Goal: Information Seeking & Learning: Learn about a topic

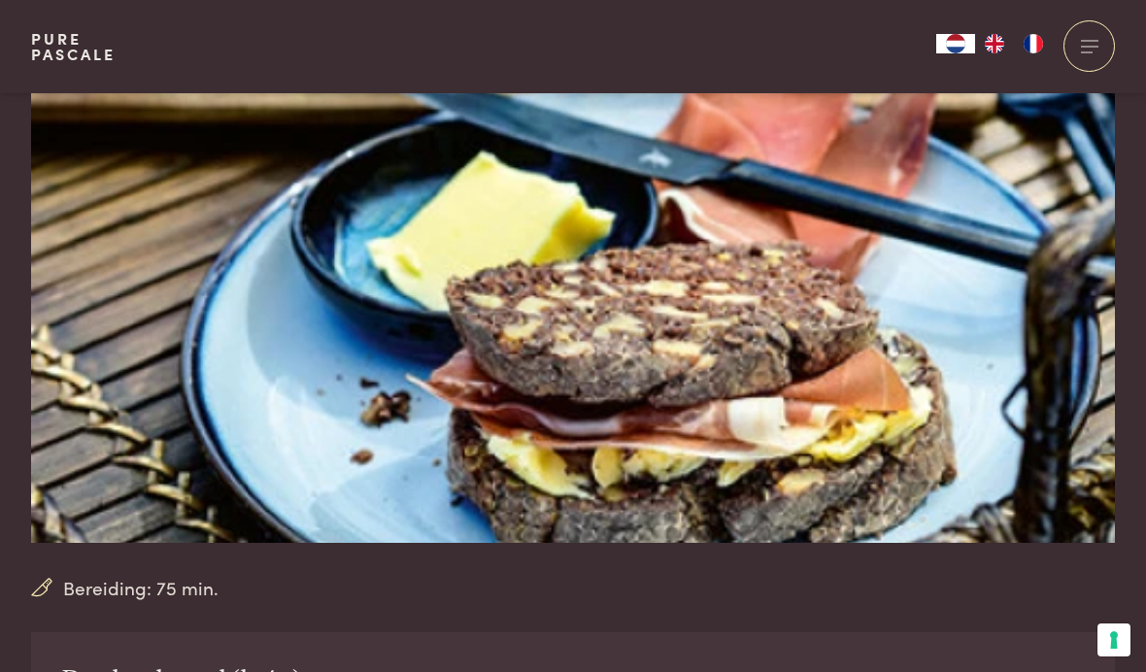
scroll to position [189, 0]
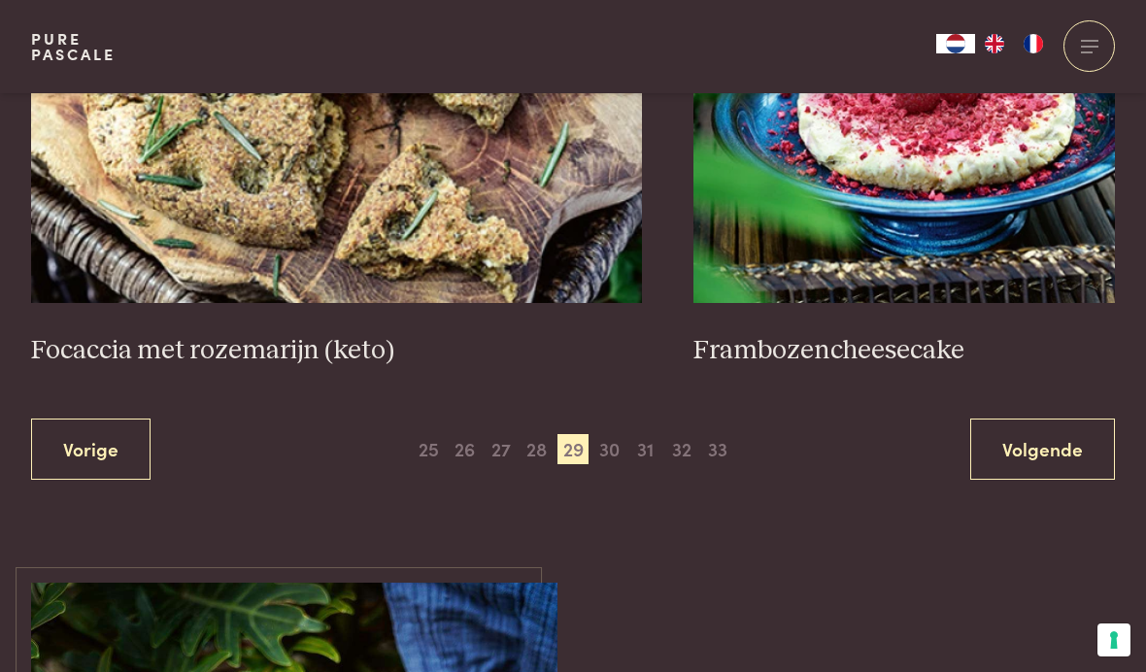
scroll to position [3637, 0]
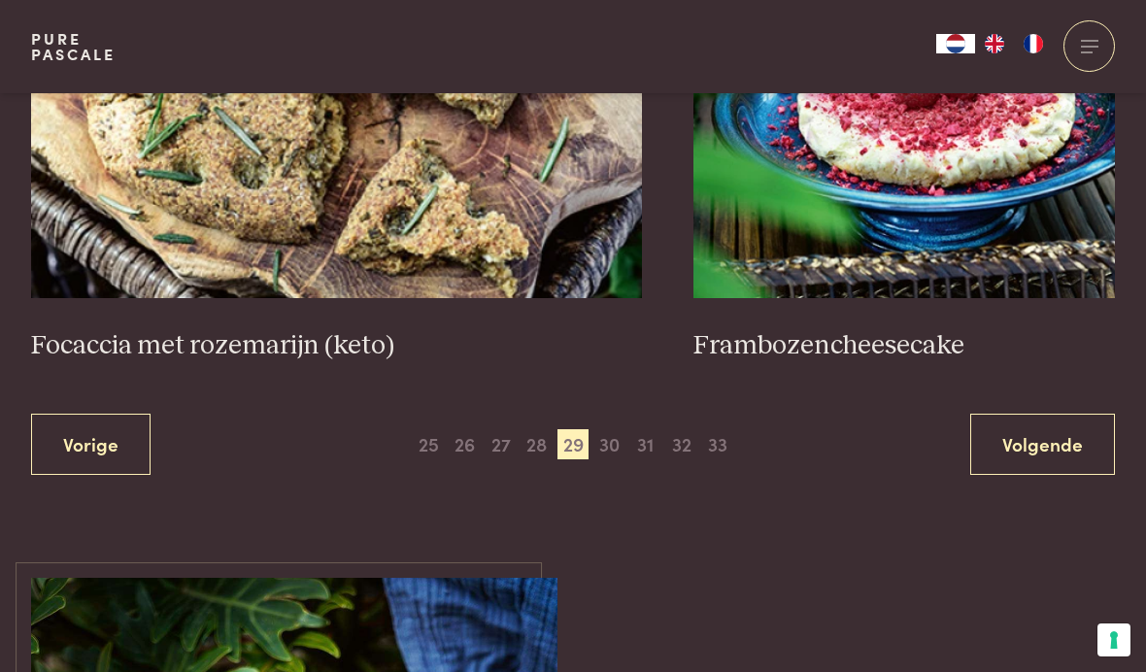
click at [612, 429] on span "30" at bounding box center [608, 444] width 31 height 31
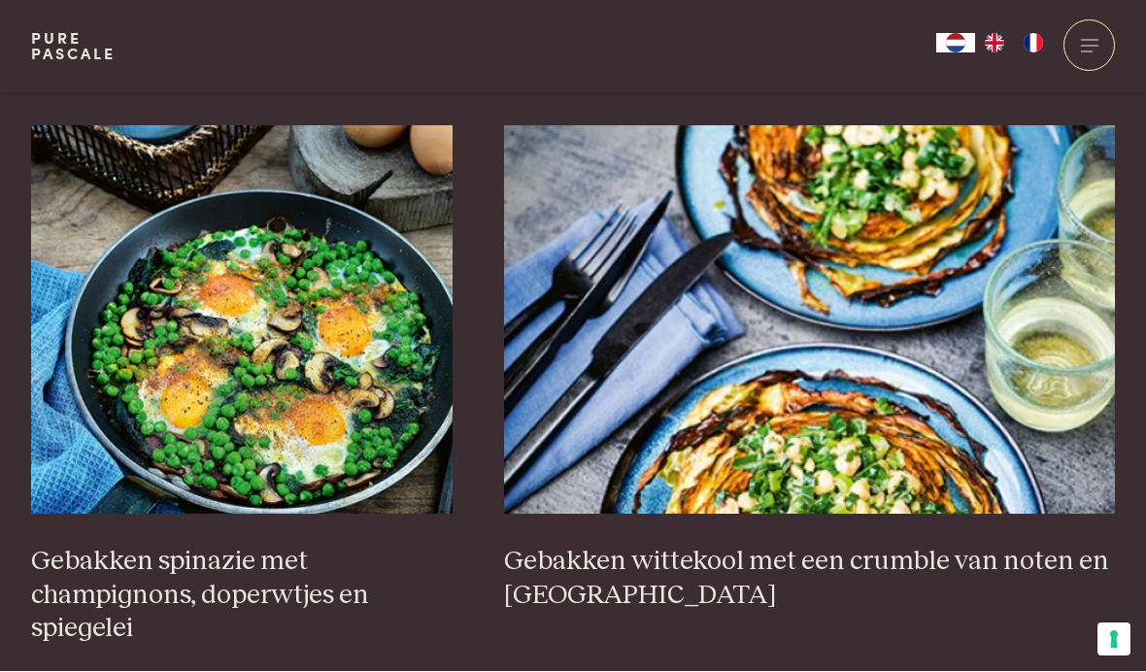
scroll to position [2850, 0]
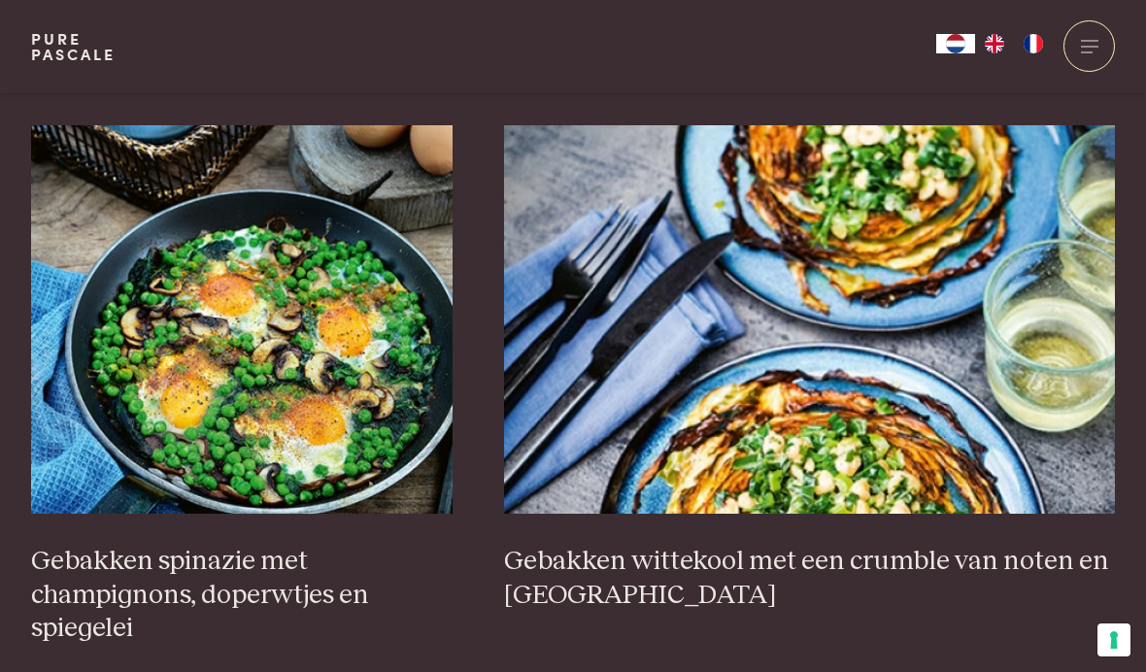
click at [127, 383] on img at bounding box center [241, 319] width 421 height 388
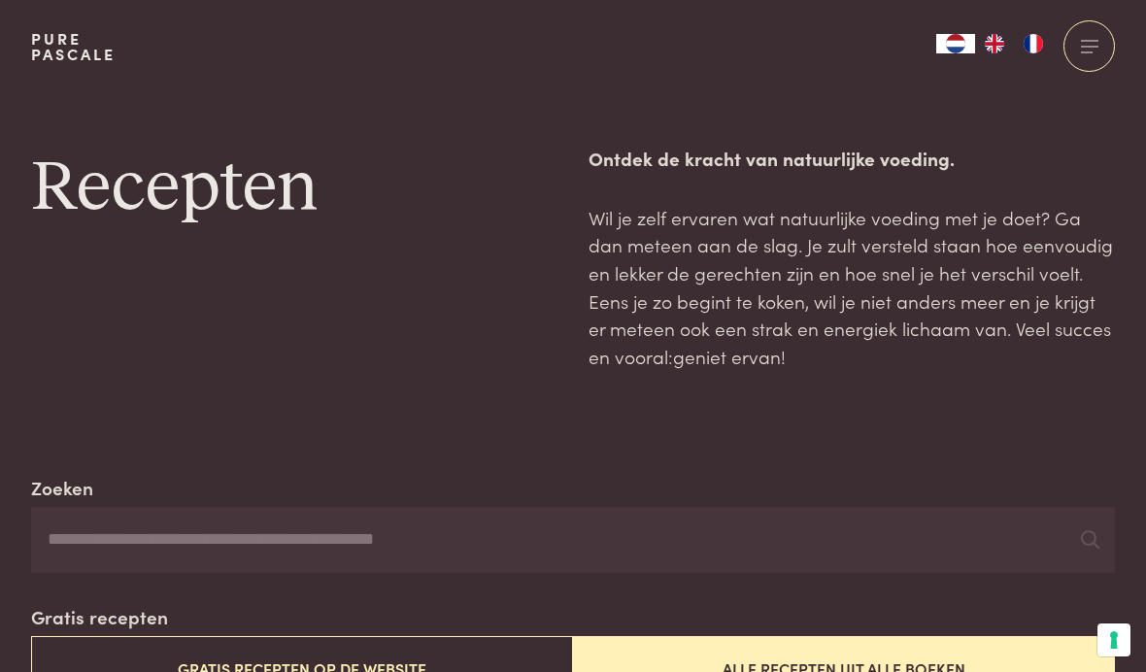
scroll to position [2918, 0]
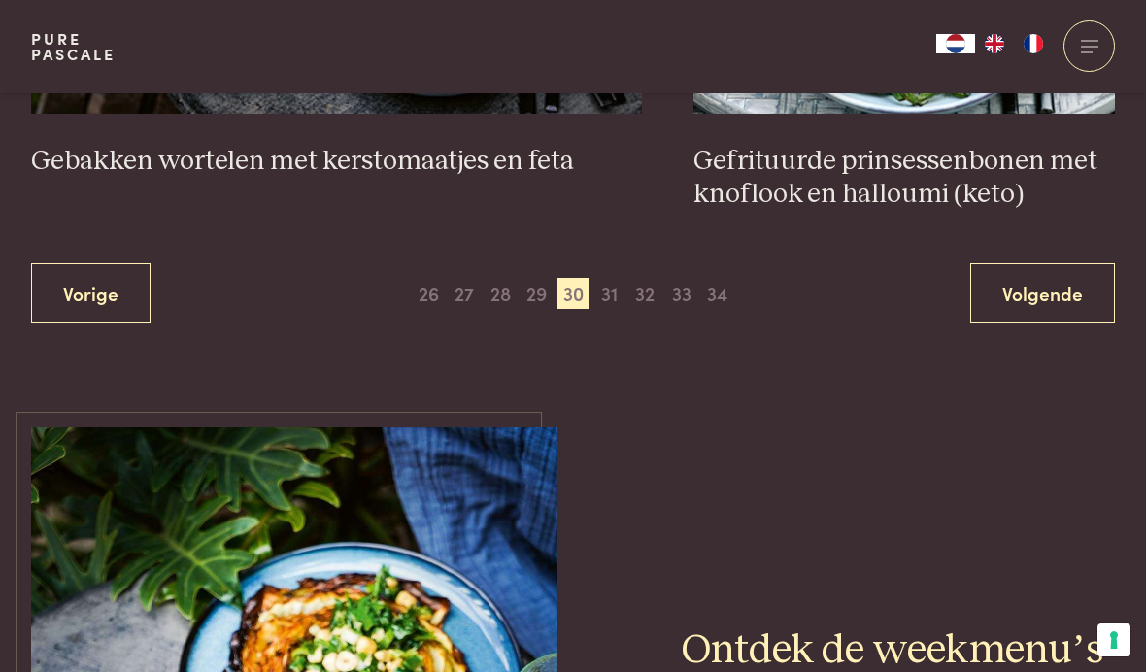
scroll to position [3833, 0]
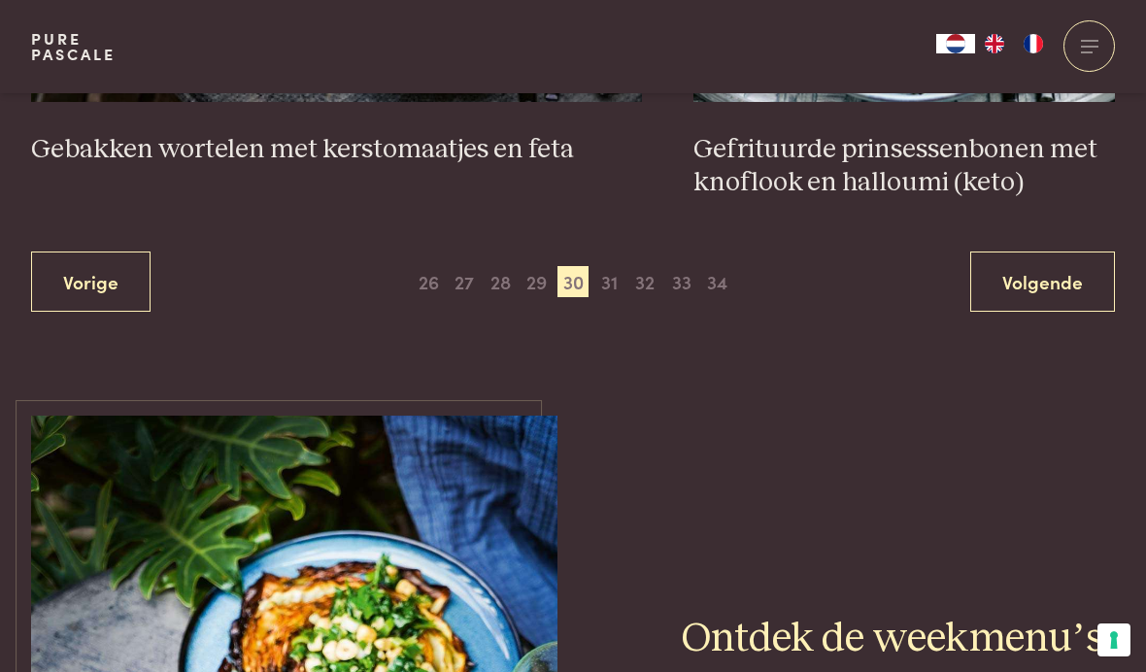
click at [513, 266] on span "28" at bounding box center [500, 281] width 31 height 31
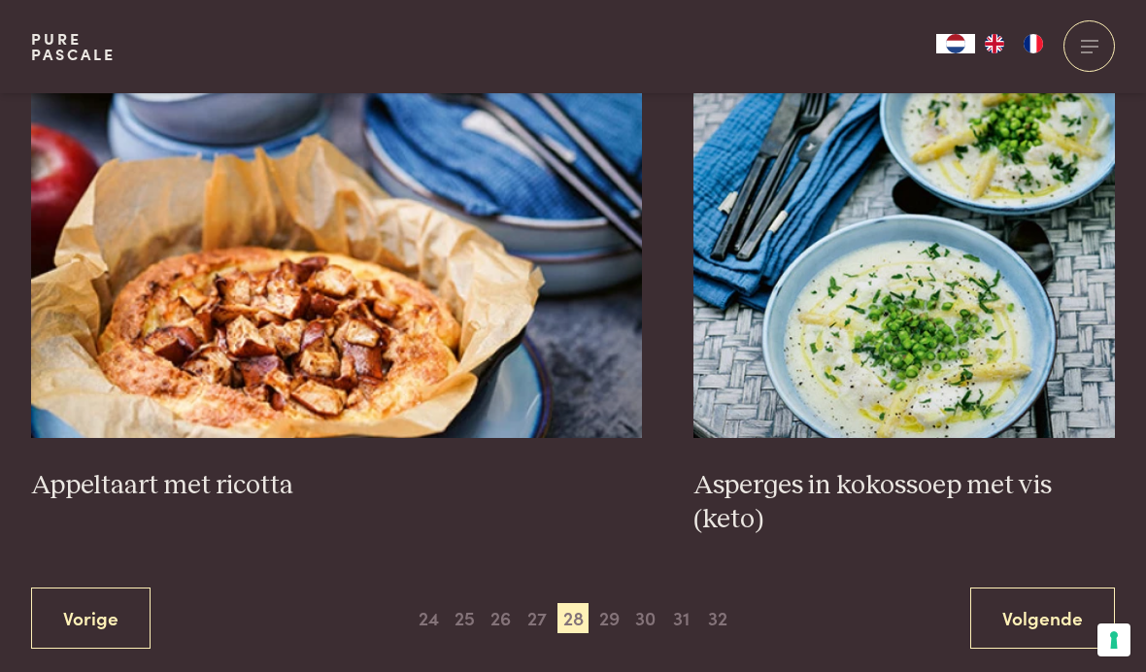
scroll to position [3398, 0]
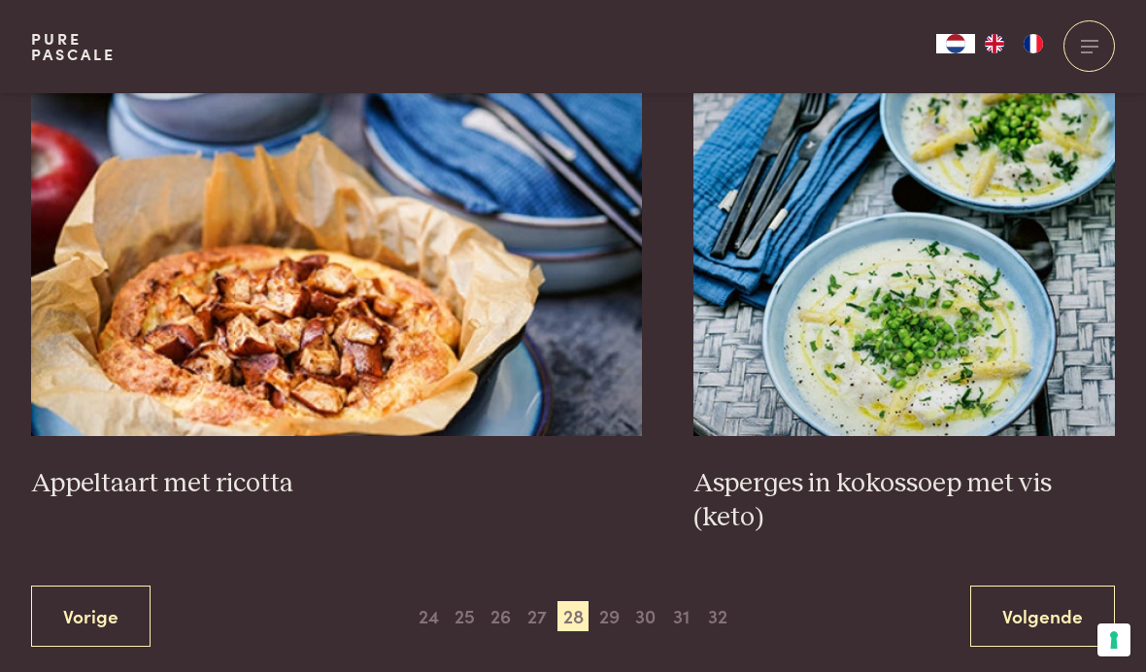
click at [618, 601] on span "29" at bounding box center [608, 616] width 31 height 31
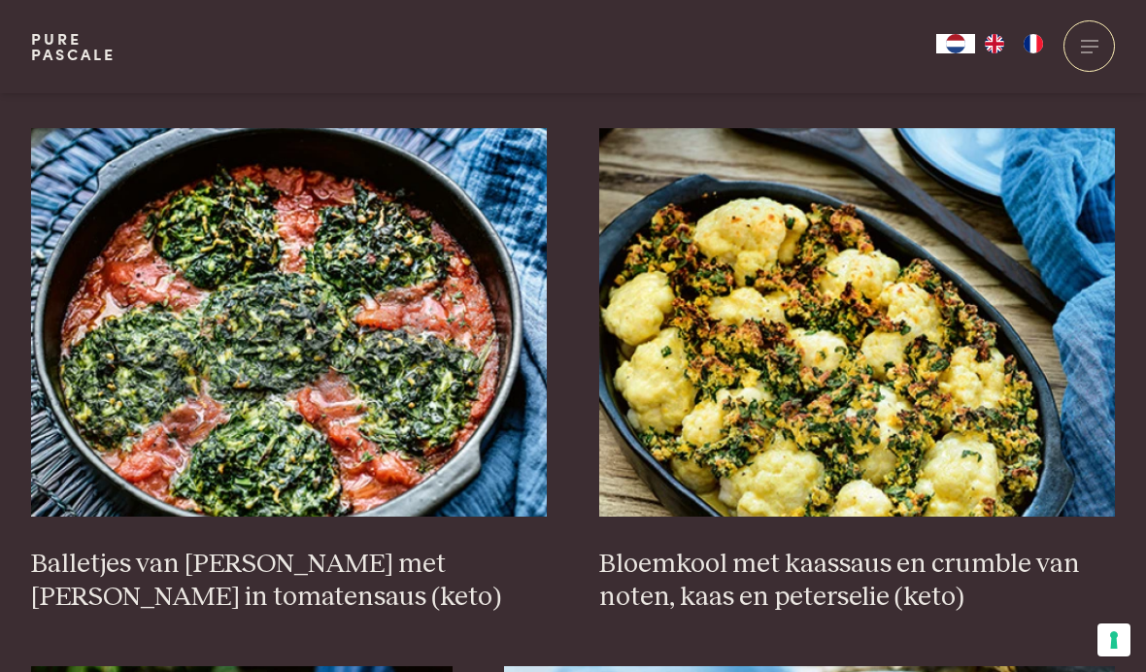
scroll to position [696, 0]
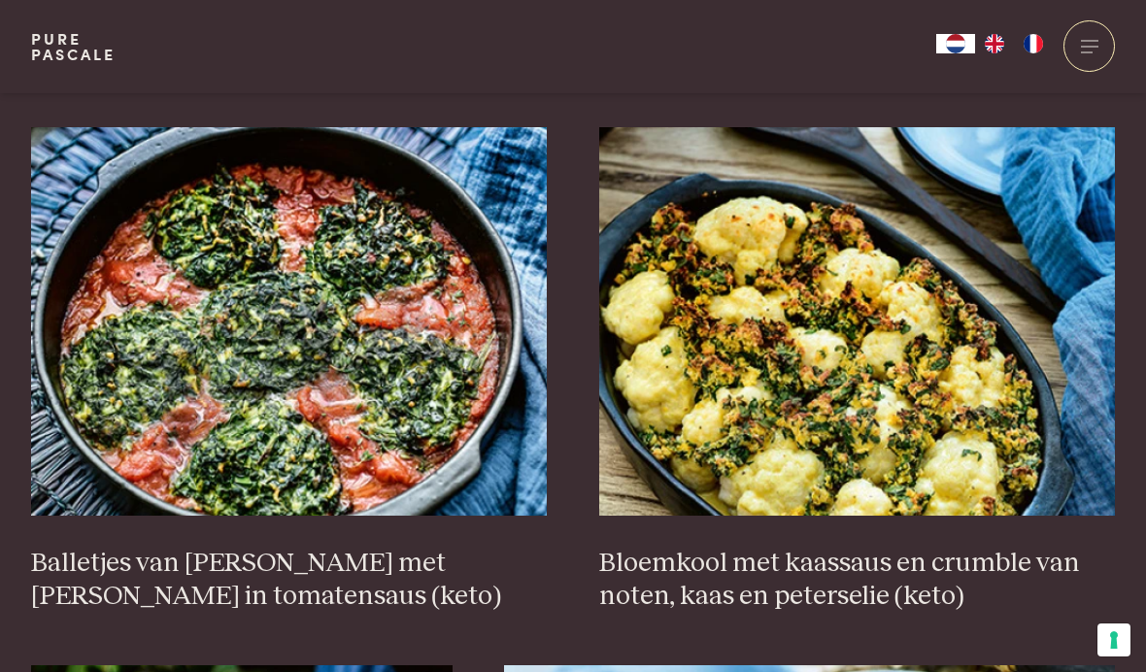
click at [412, 551] on h3 "Balletjes van spinazie met kaas in tomatensaus (keto)" at bounding box center [289, 580] width 517 height 67
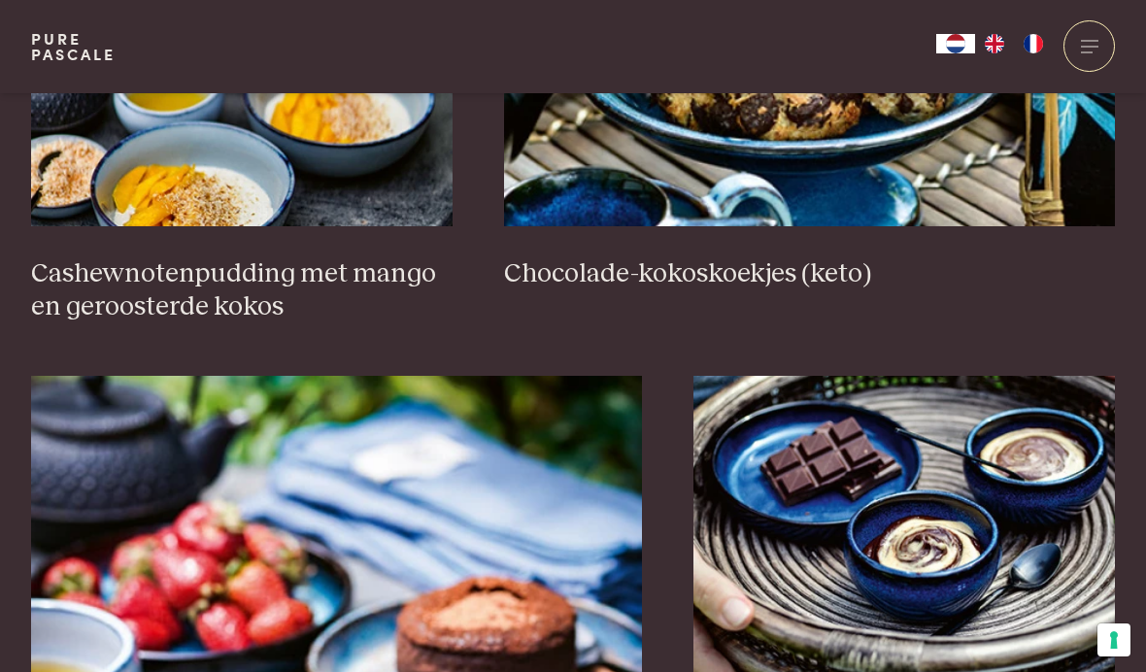
scroll to position [1525, 0]
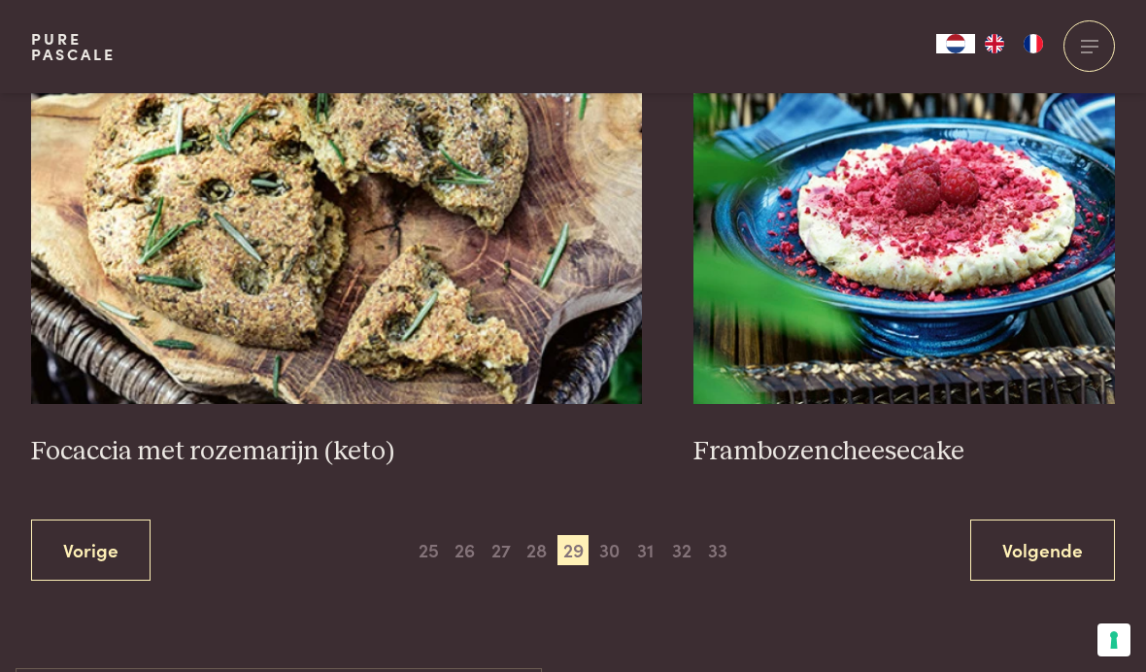
click at [650, 535] on span "31" at bounding box center [644, 550] width 31 height 31
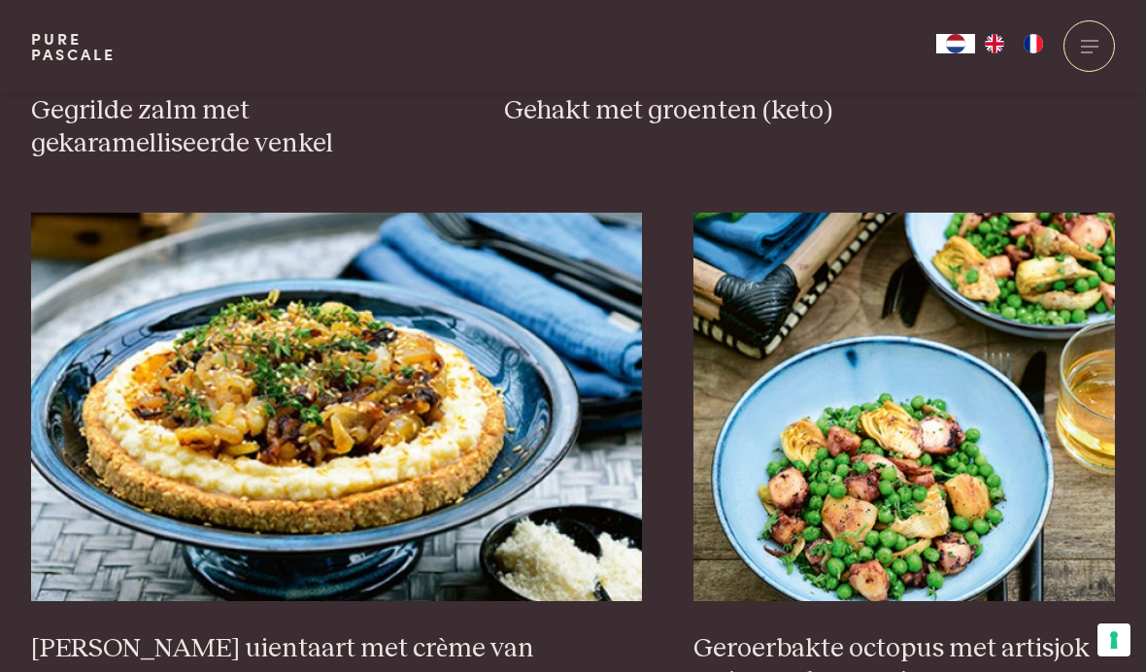
scroll to position [1688, 0]
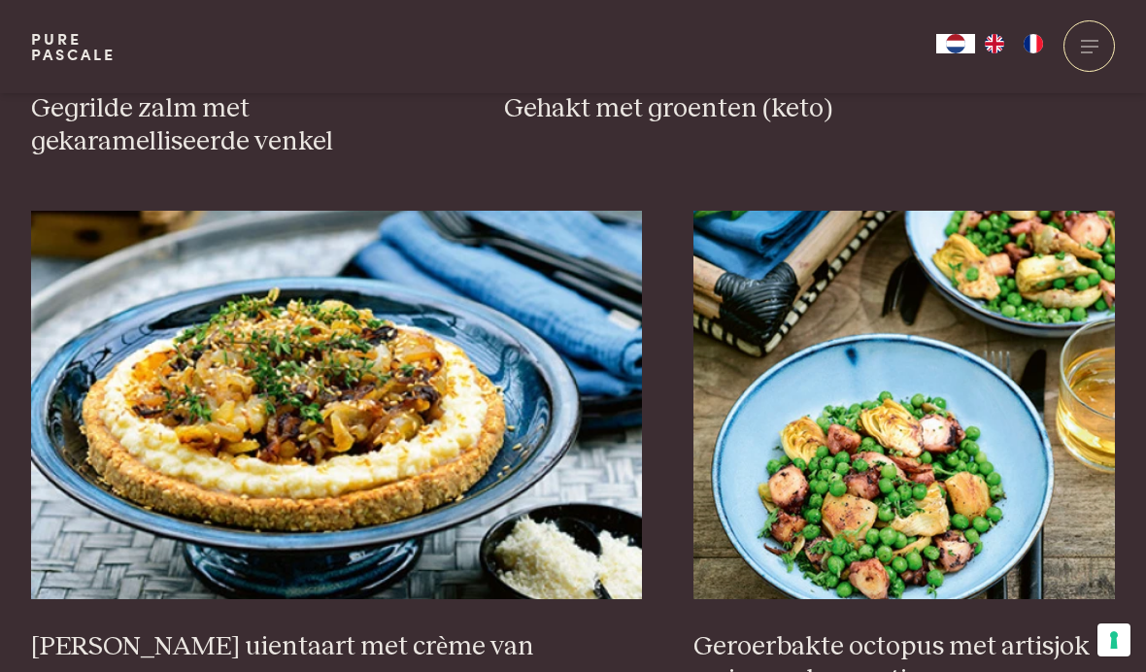
click at [923, 515] on img at bounding box center [903, 405] width 421 height 388
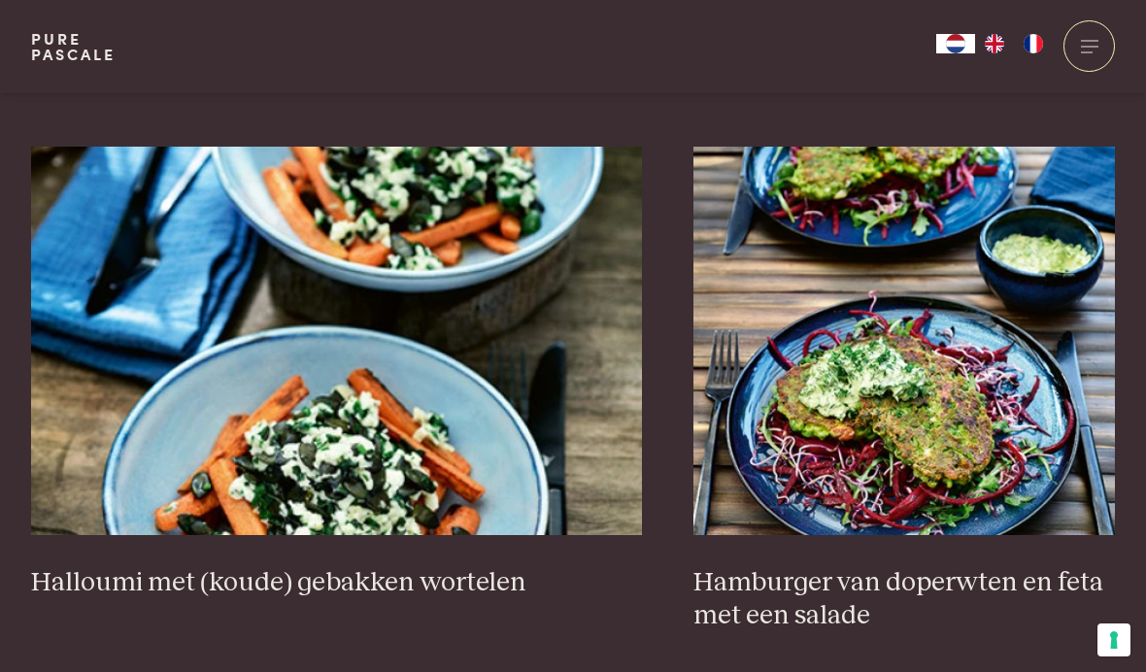
scroll to position [3335, 0]
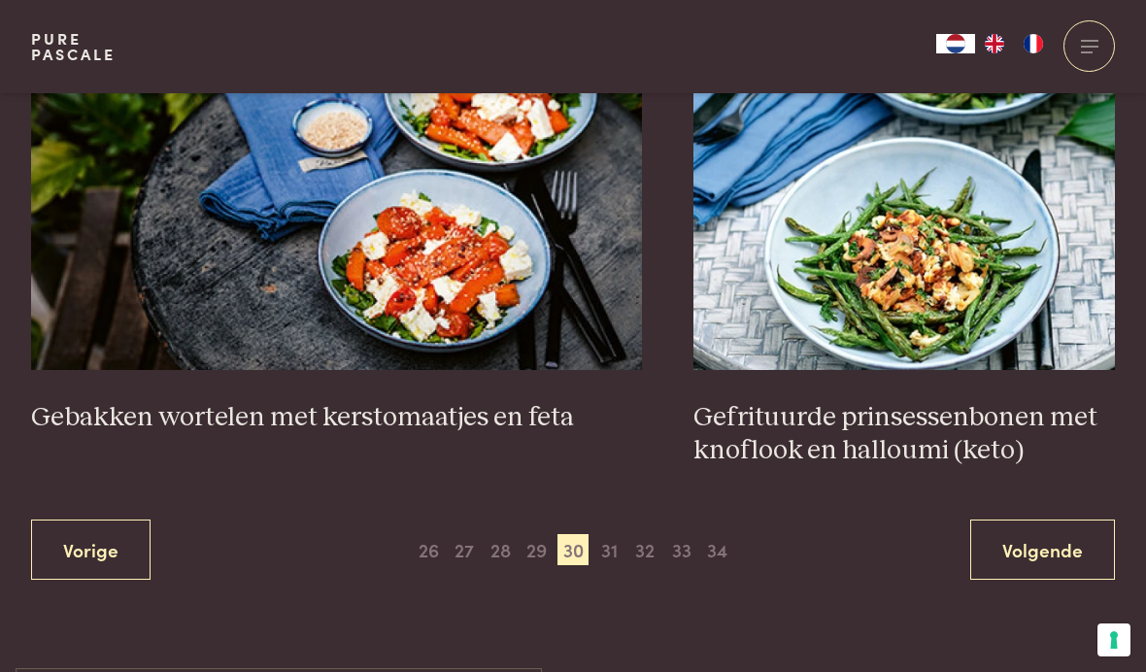
scroll to position [3562, 0]
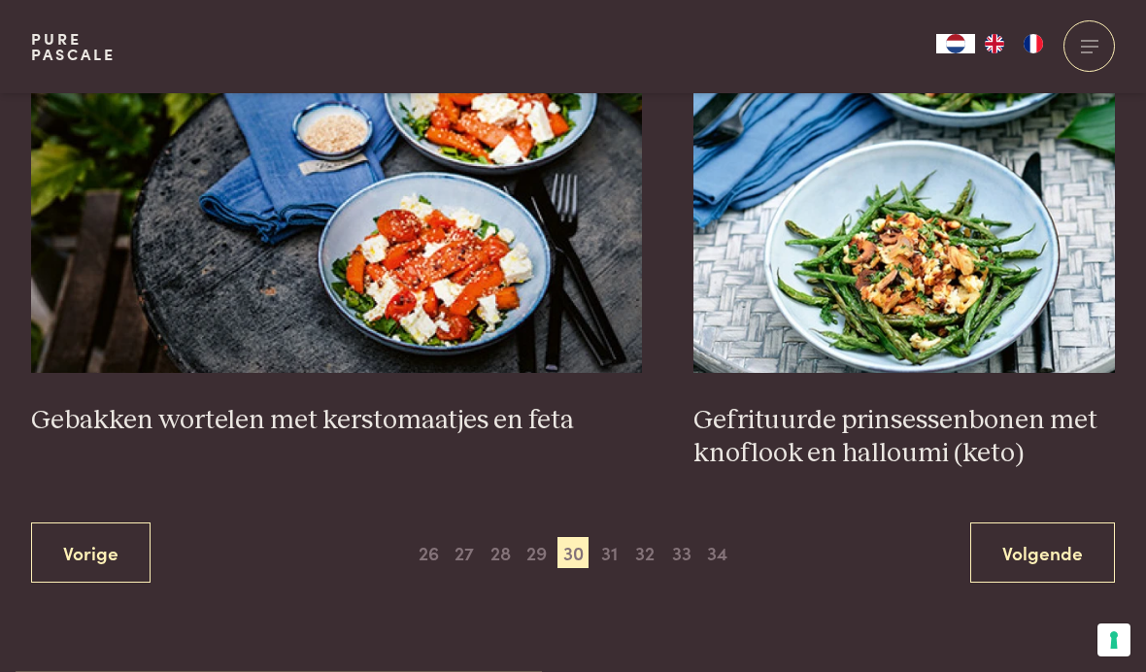
click at [430, 250] on img at bounding box center [336, 178] width 611 height 388
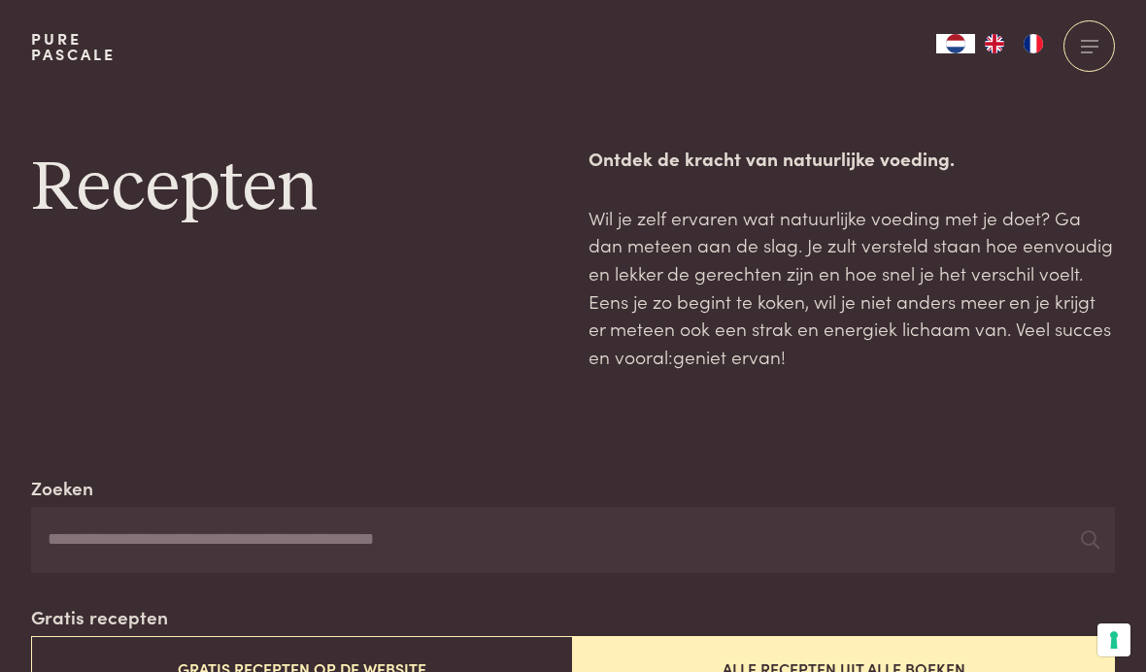
scroll to position [3631, 0]
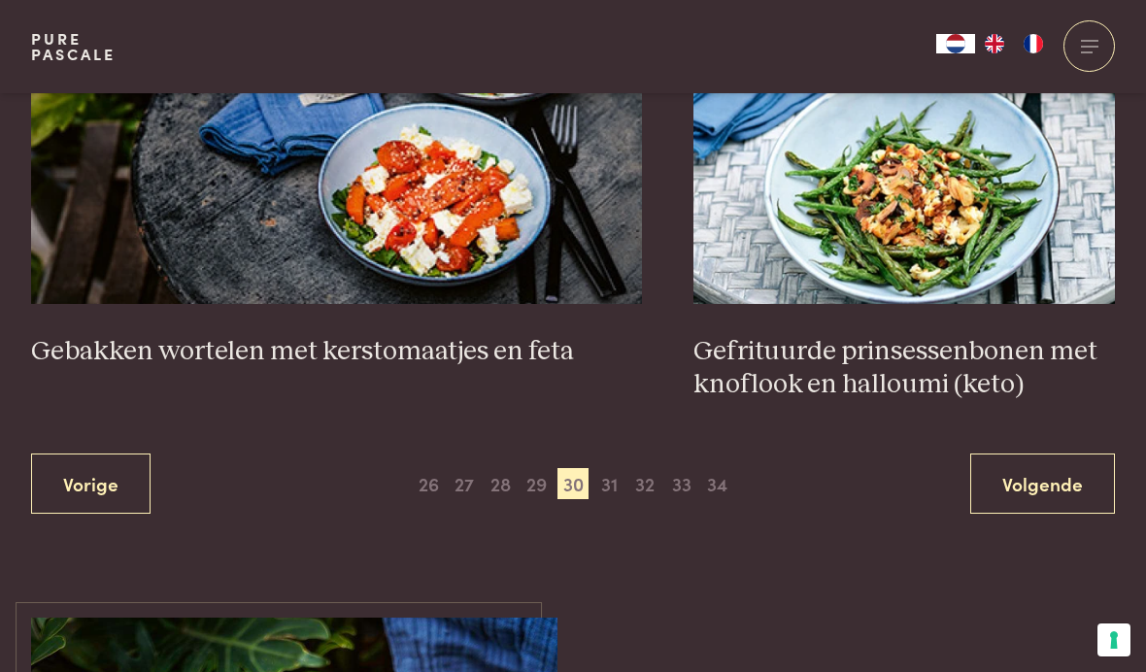
click at [654, 468] on span "32" at bounding box center [644, 483] width 31 height 31
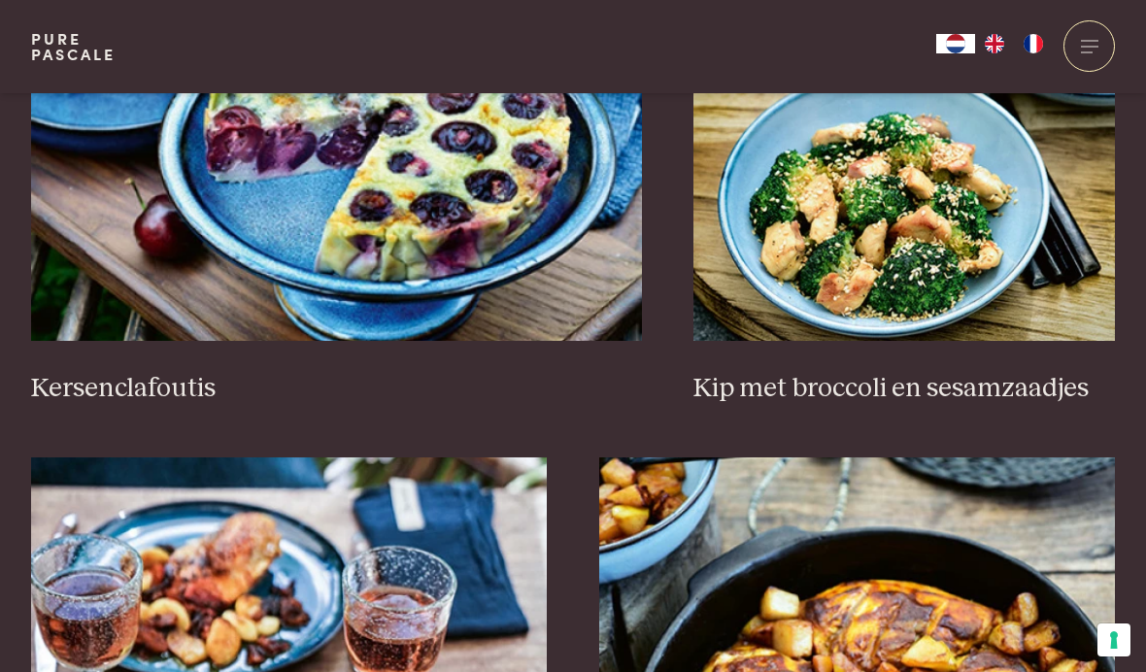
scroll to position [1949, 0]
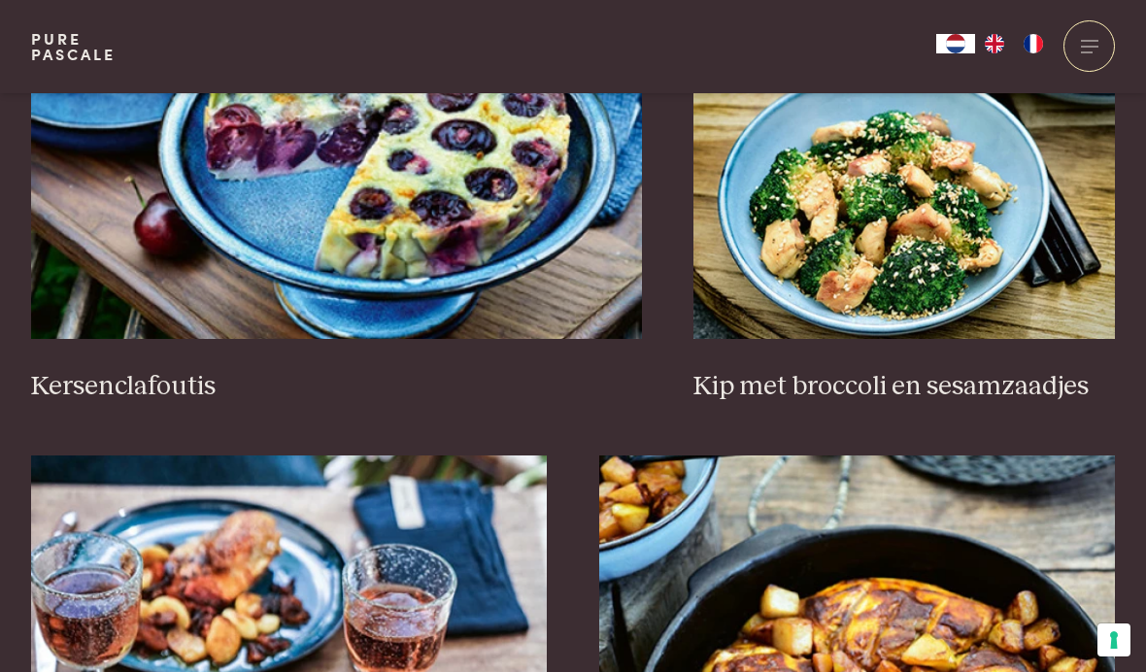
click at [88, 370] on h3 "Kersenclafoutis" at bounding box center [336, 387] width 611 height 34
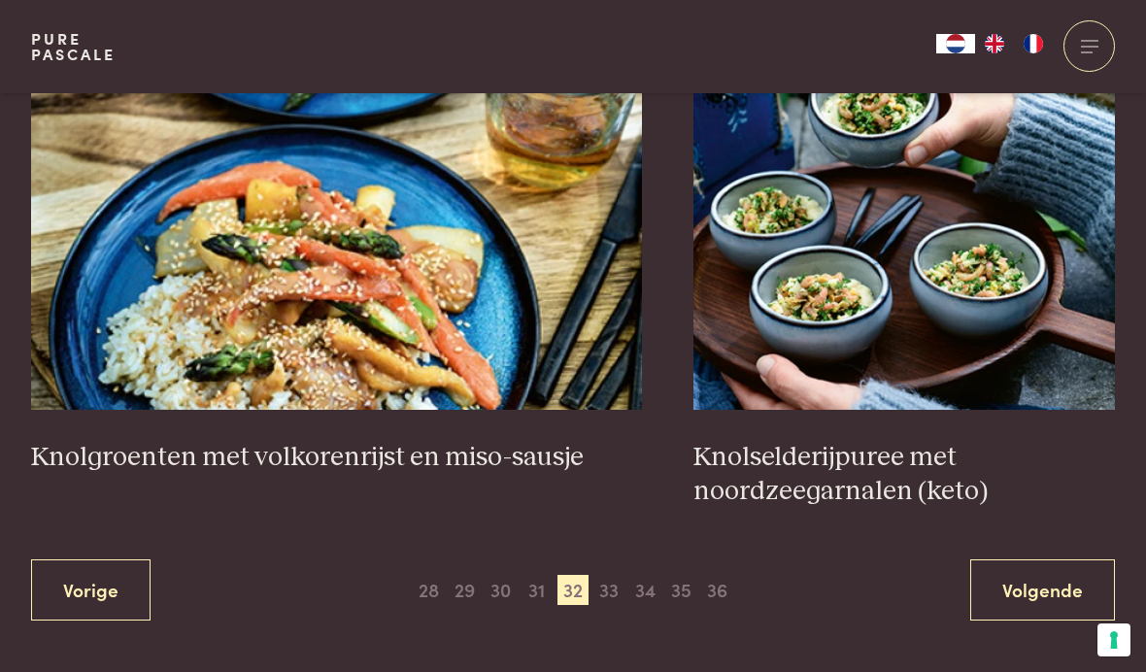
scroll to position [3523, 0]
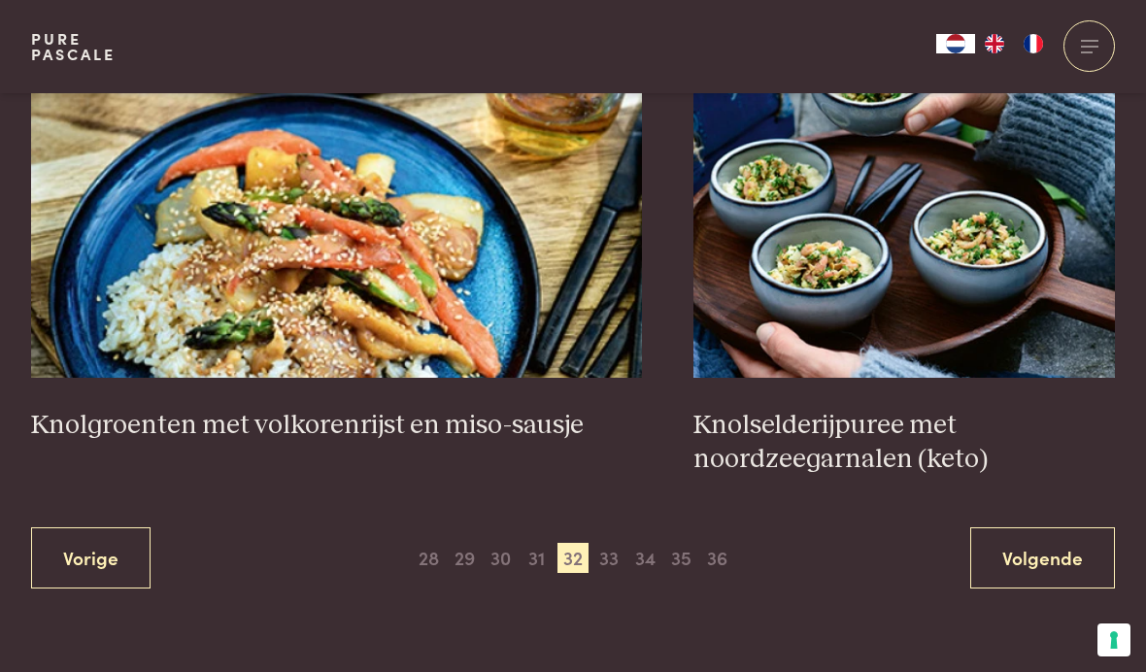
click at [124, 409] on h3 "Knolgroenten met volkorenrijst en miso-sausje" at bounding box center [336, 426] width 611 height 34
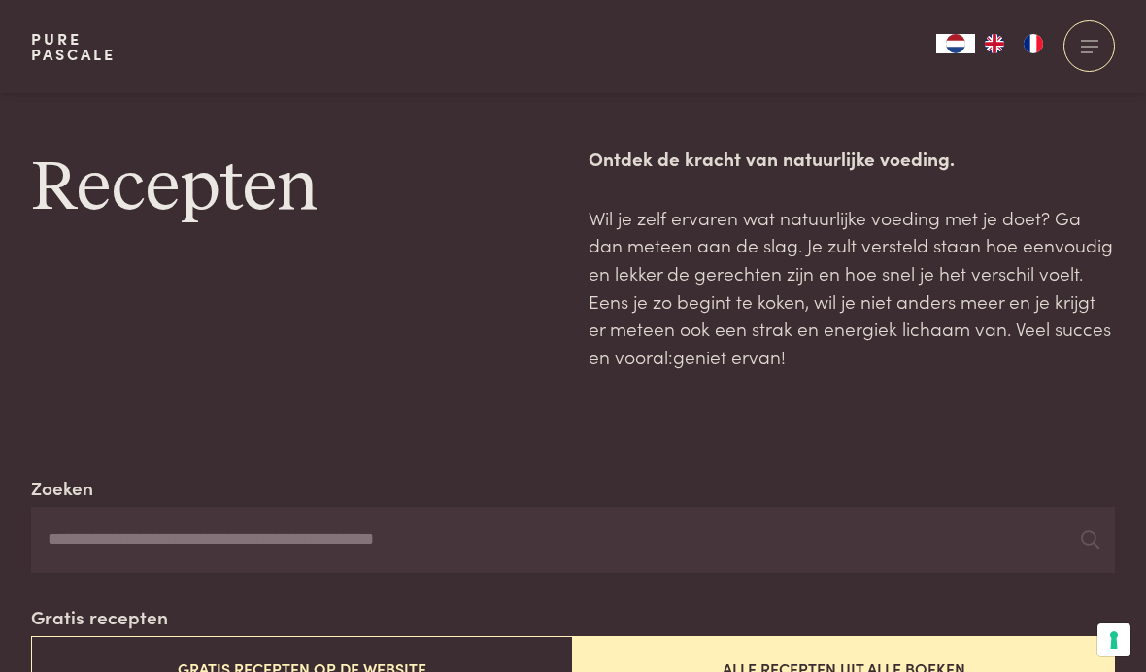
scroll to position [3592, 0]
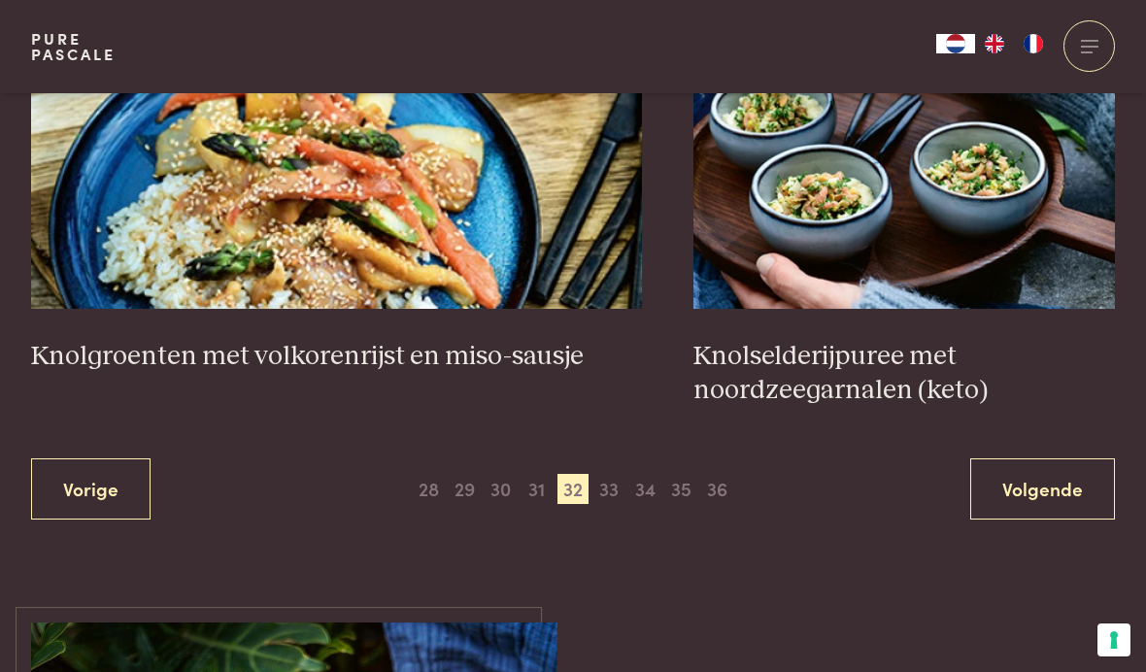
click at [616, 474] on span "33" at bounding box center [608, 489] width 31 height 31
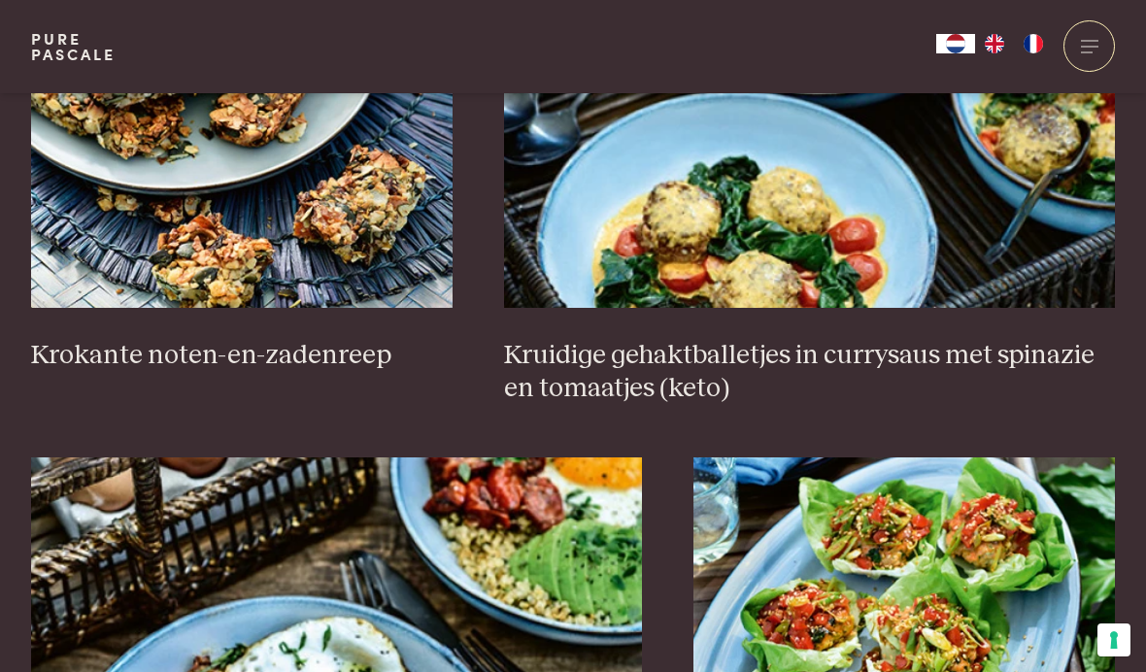
scroll to position [1444, 0]
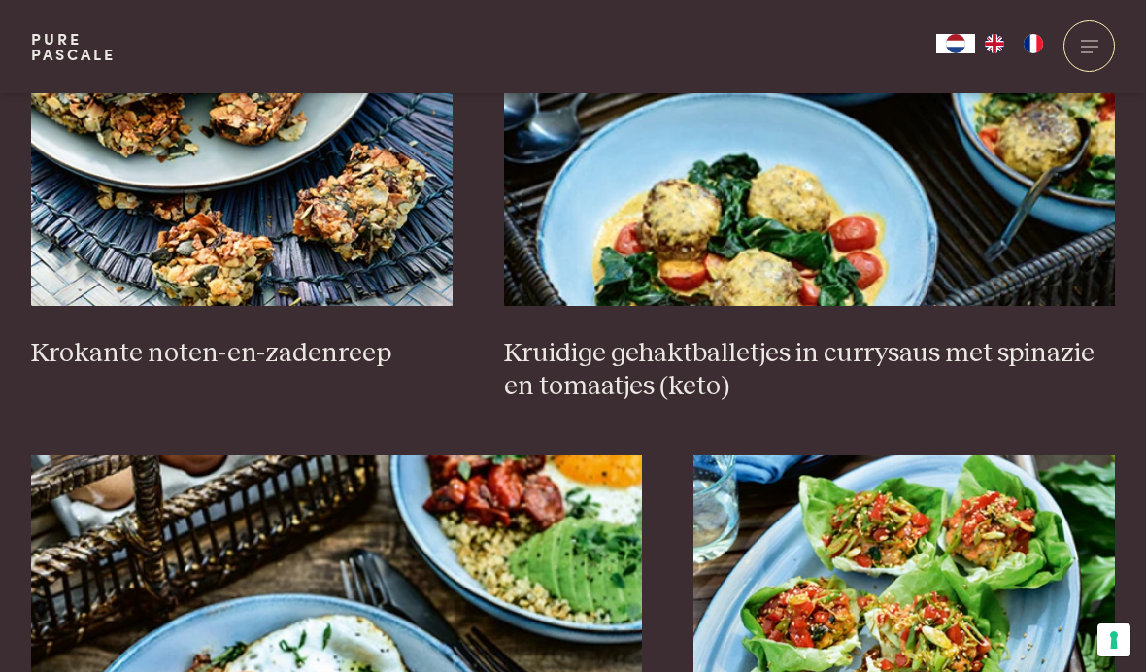
click at [331, 203] on img at bounding box center [241, 111] width 421 height 388
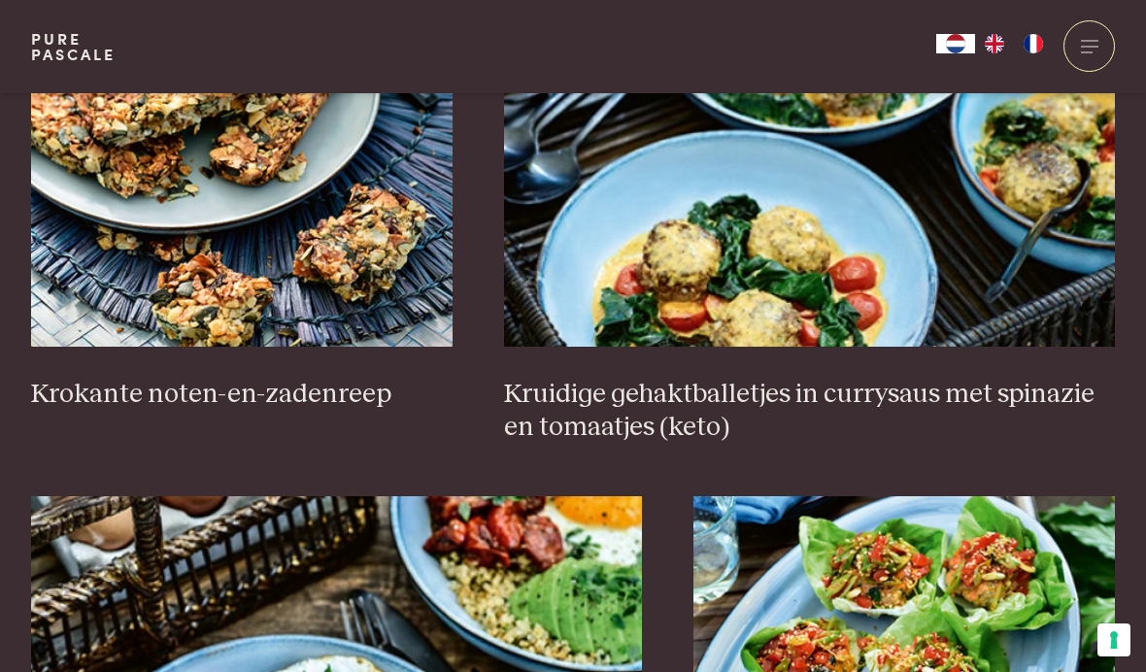
scroll to position [1402, 0]
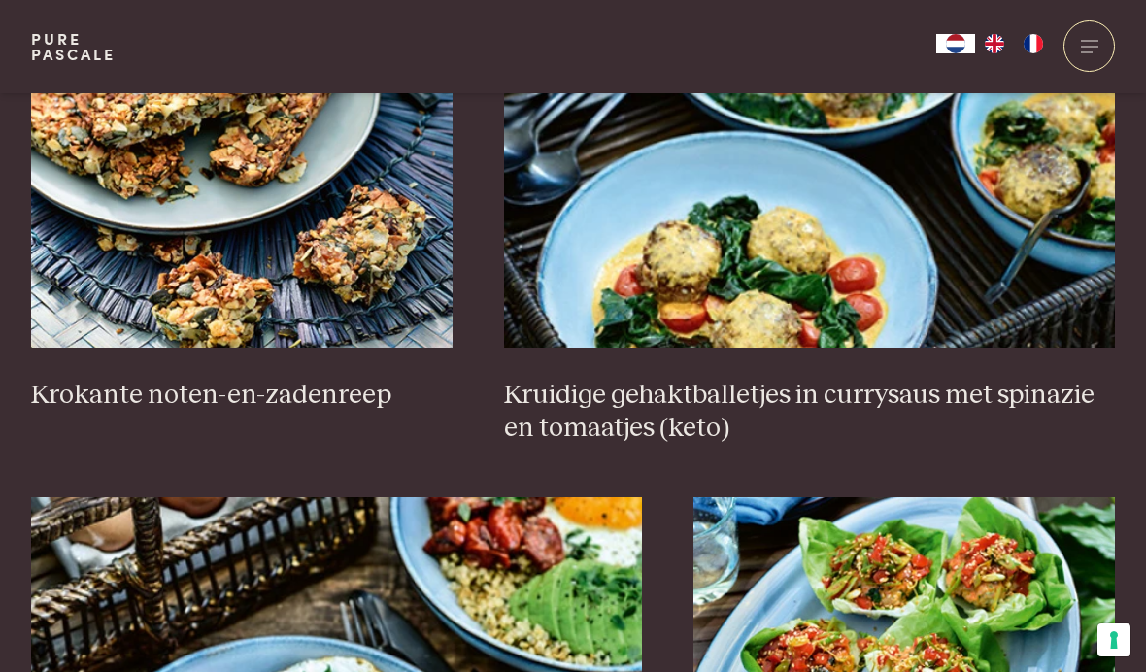
click at [821, 263] on img at bounding box center [809, 153] width 611 height 388
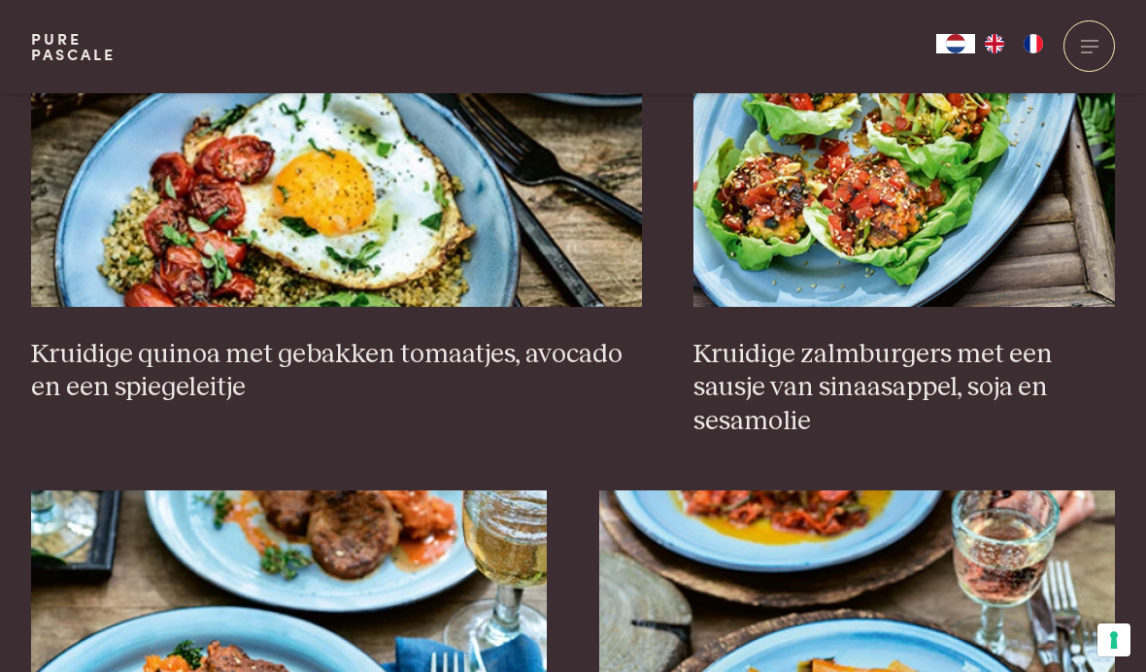
scroll to position [1982, 0]
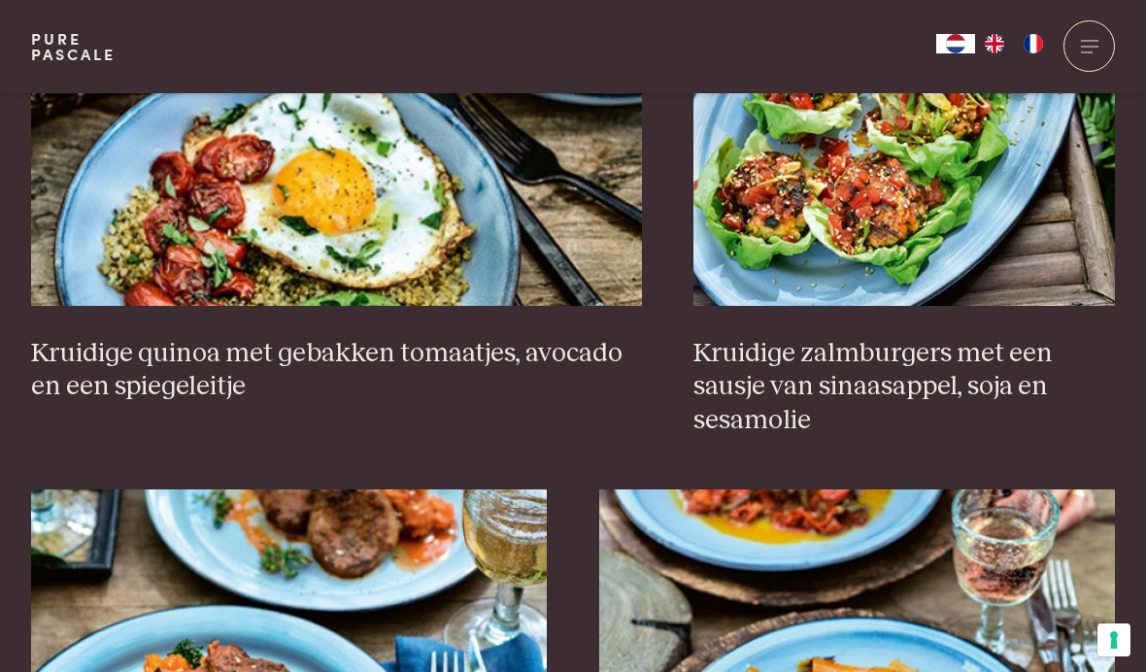
click at [90, 365] on h3 "Kruidige quinoa met gebakken tomaatjes, avocado en een spiegeleitje" at bounding box center [336, 370] width 611 height 67
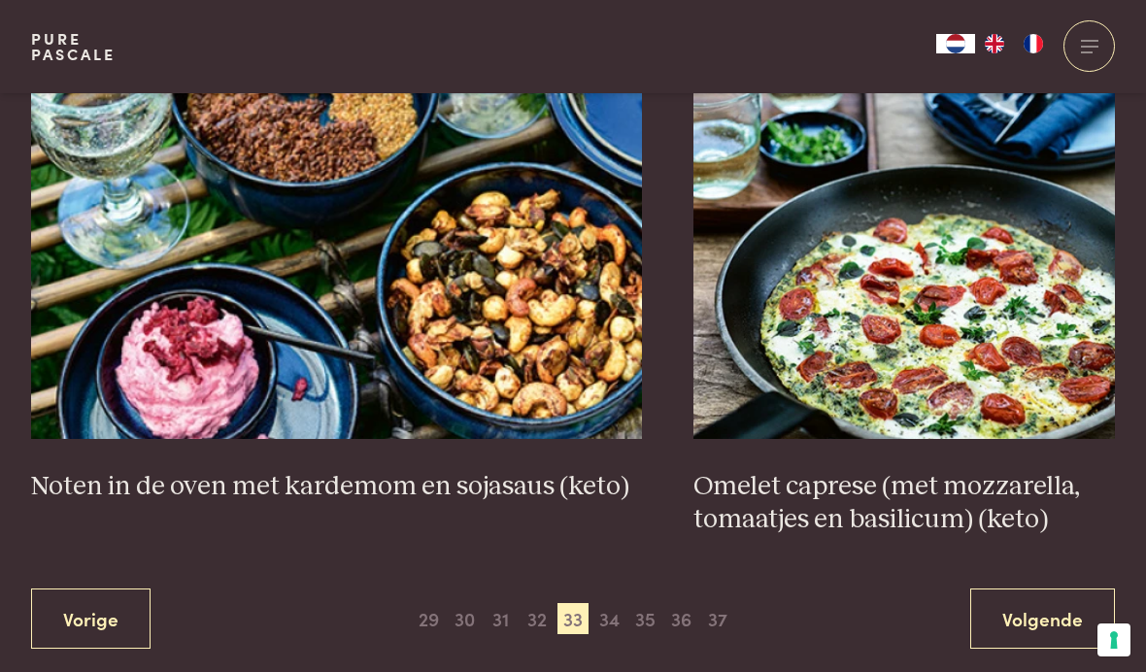
scroll to position [3498, 0]
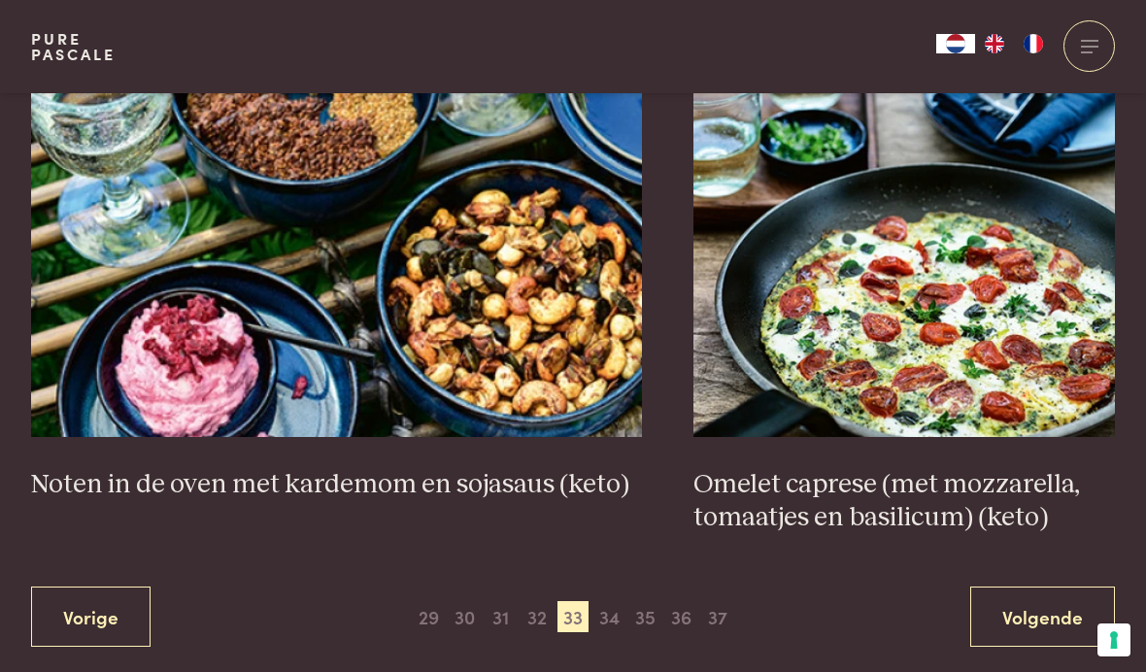
click at [615, 601] on span "34" at bounding box center [608, 616] width 31 height 31
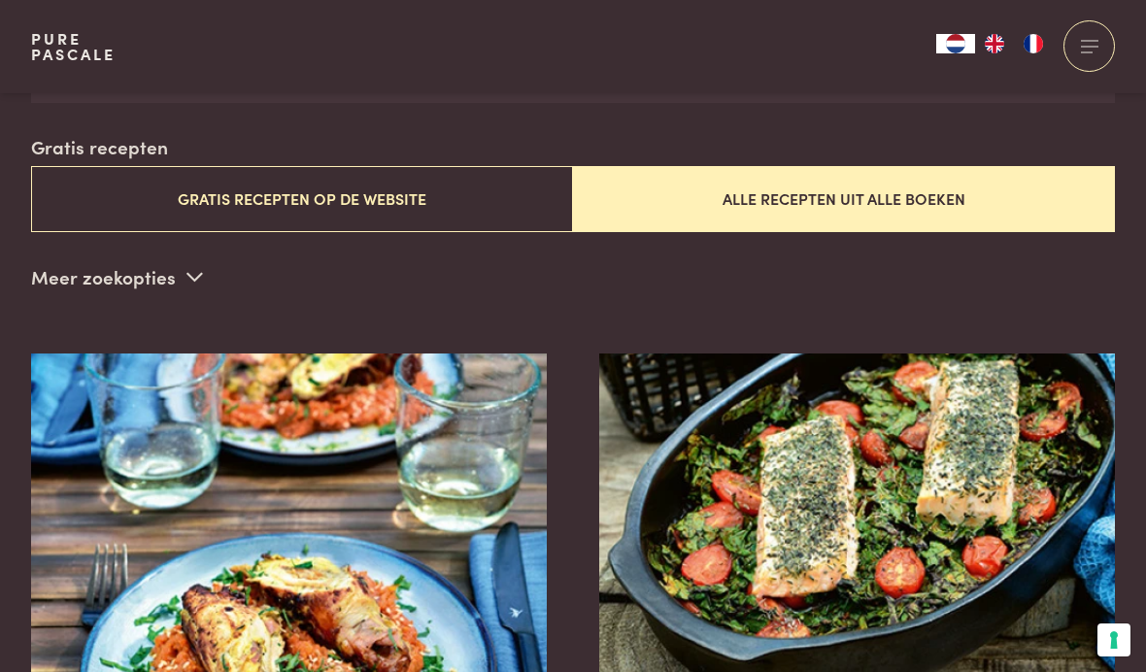
scroll to position [469, 0]
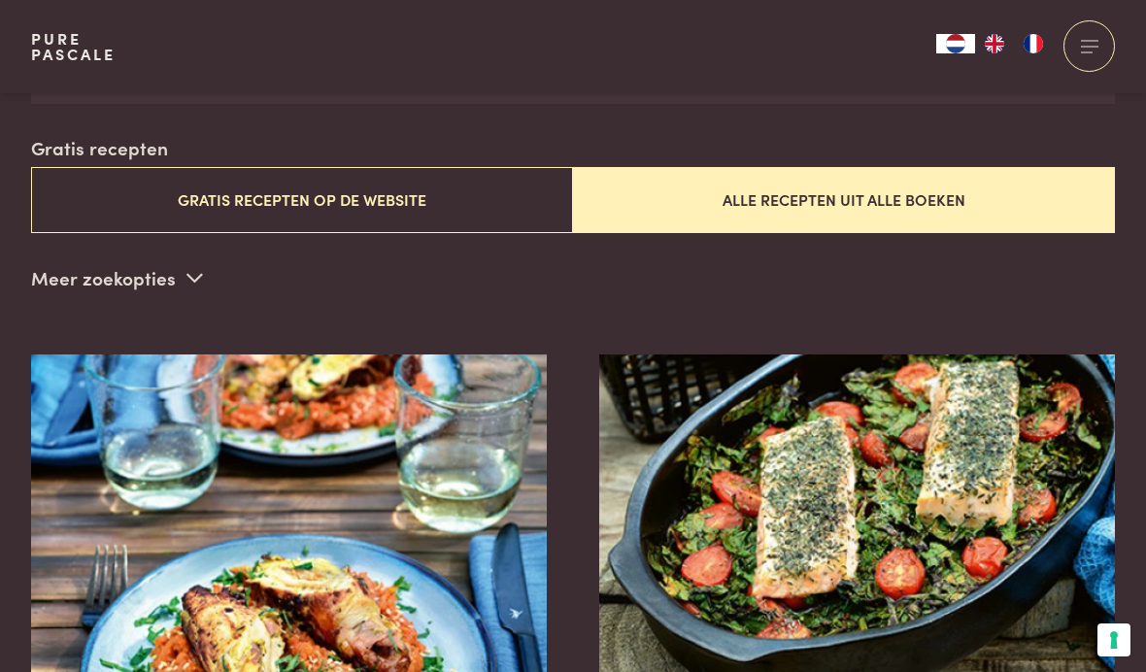
click at [397, 630] on img at bounding box center [289, 548] width 517 height 388
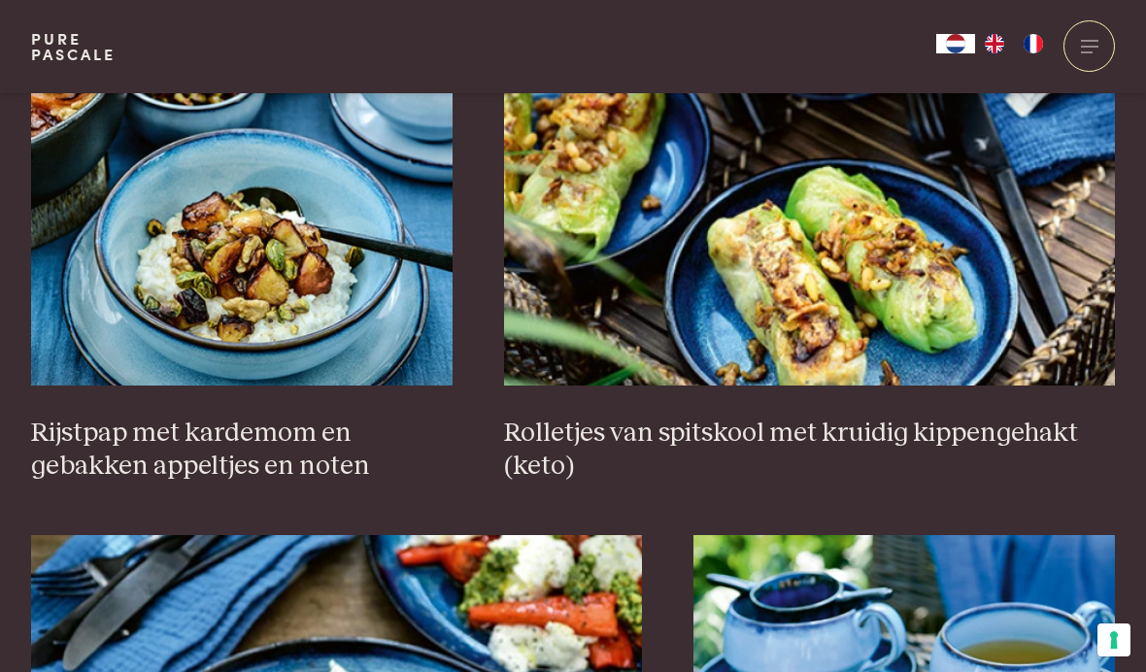
scroll to position [1365, 0]
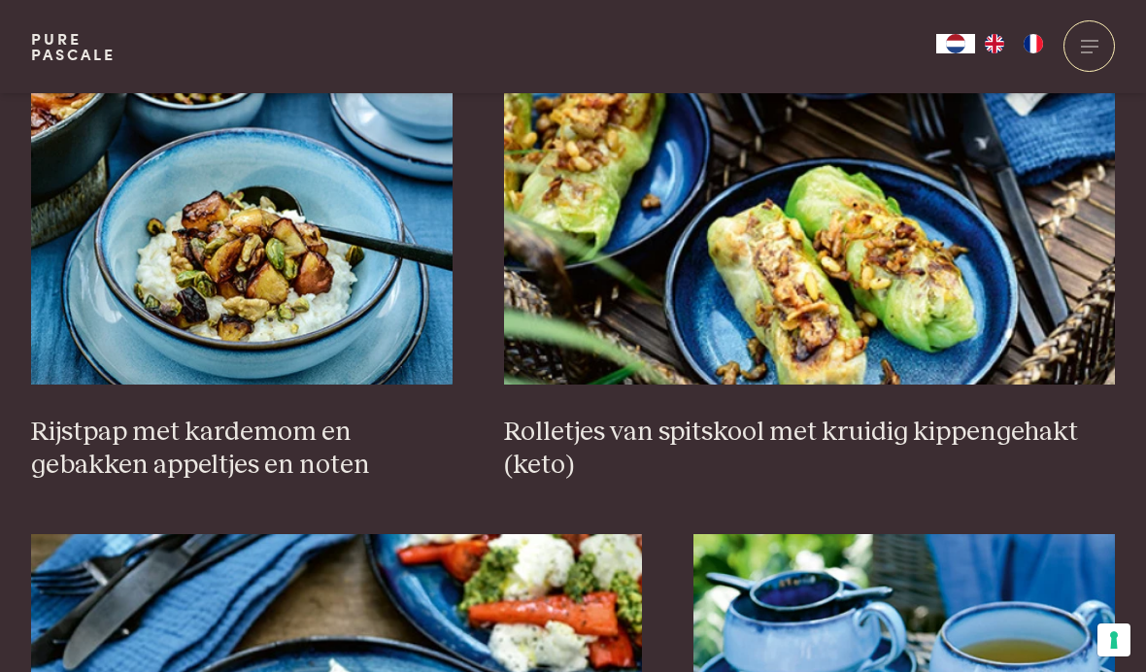
click at [945, 297] on img at bounding box center [809, 190] width 611 height 388
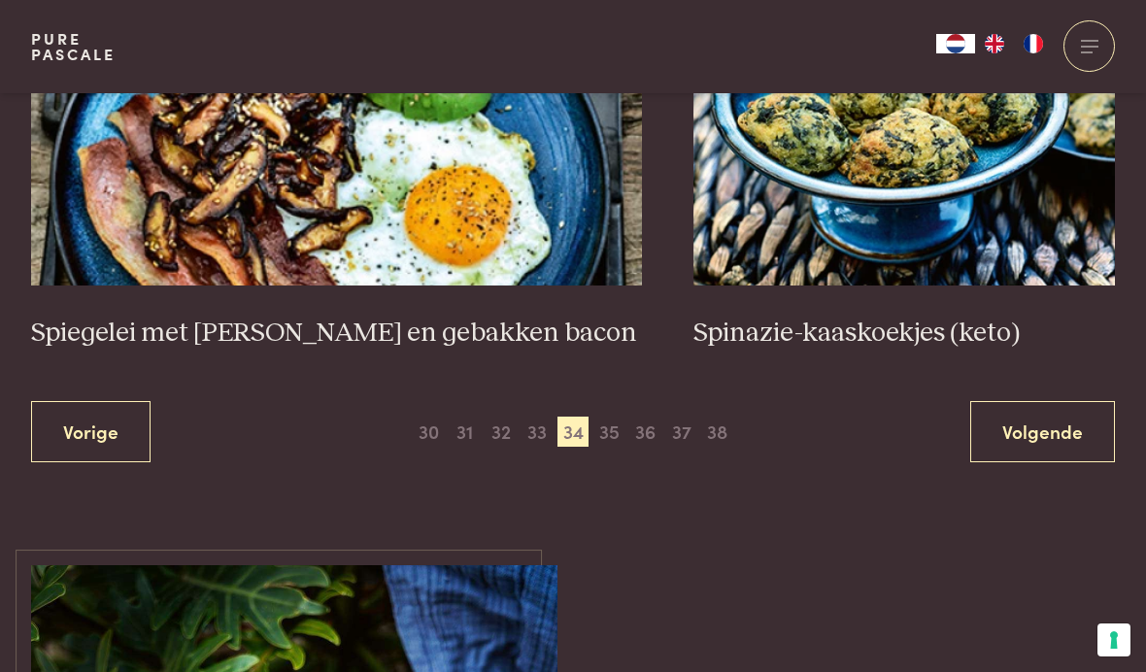
scroll to position [3584, 0]
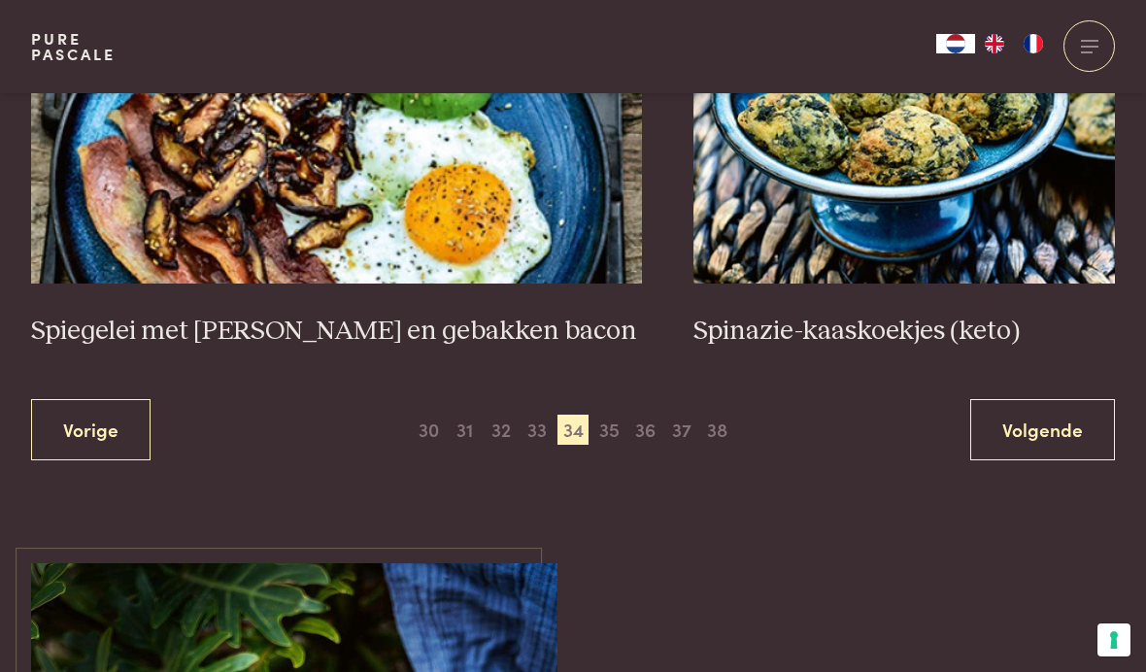
click at [610, 417] on span "35" at bounding box center [608, 430] width 31 height 31
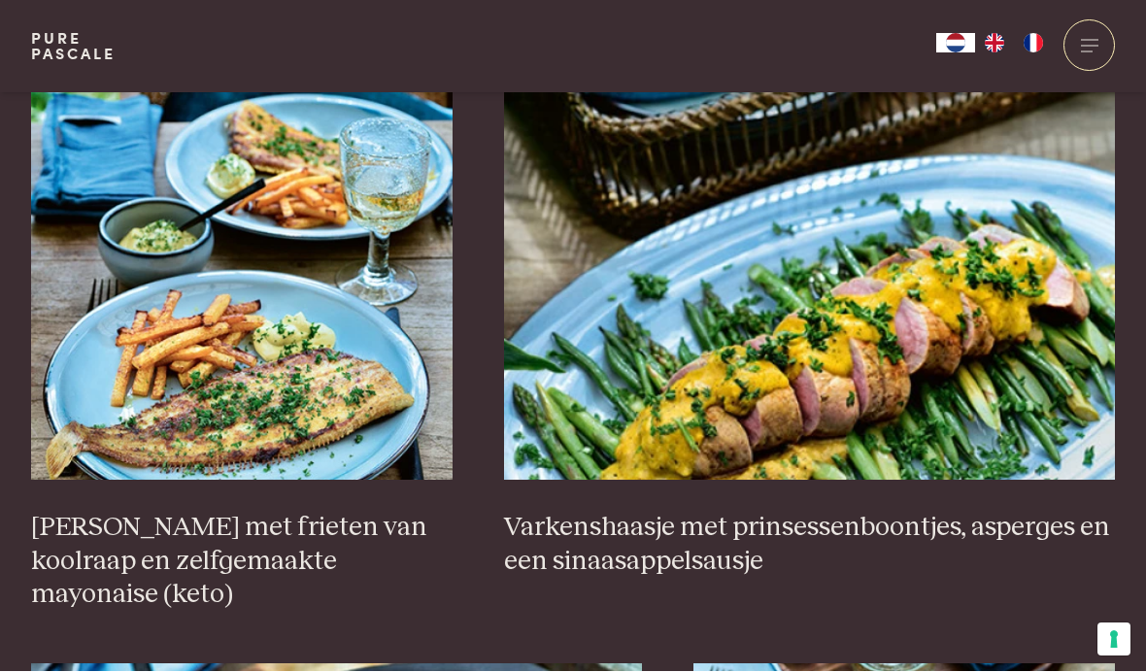
scroll to position [1236, 0]
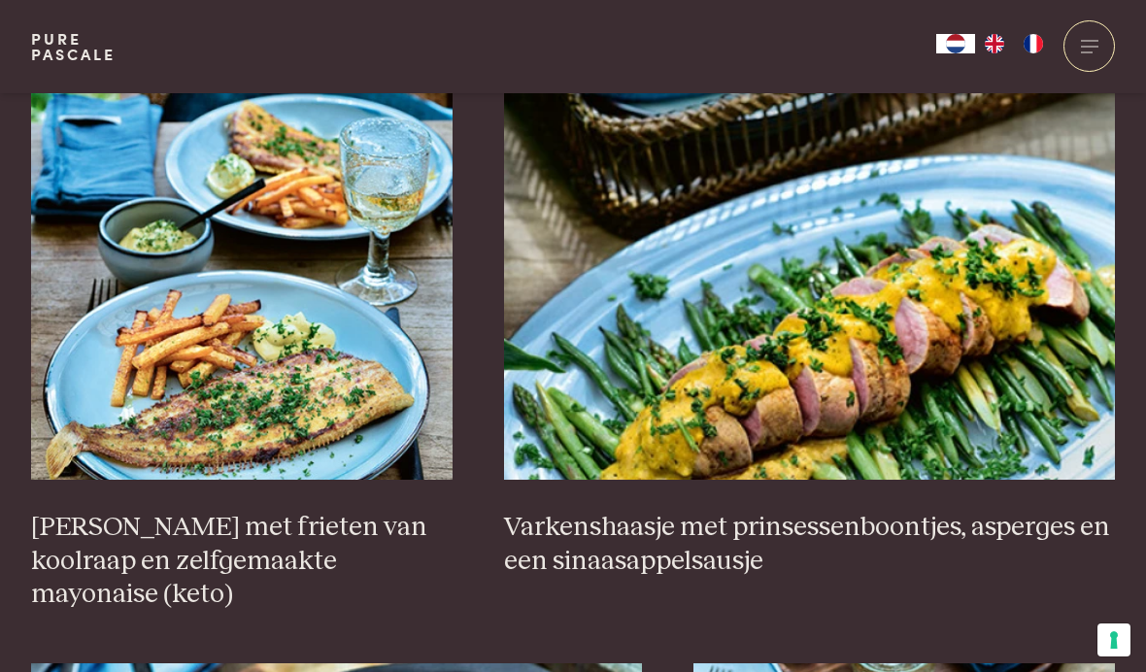
click at [934, 288] on img at bounding box center [809, 285] width 611 height 388
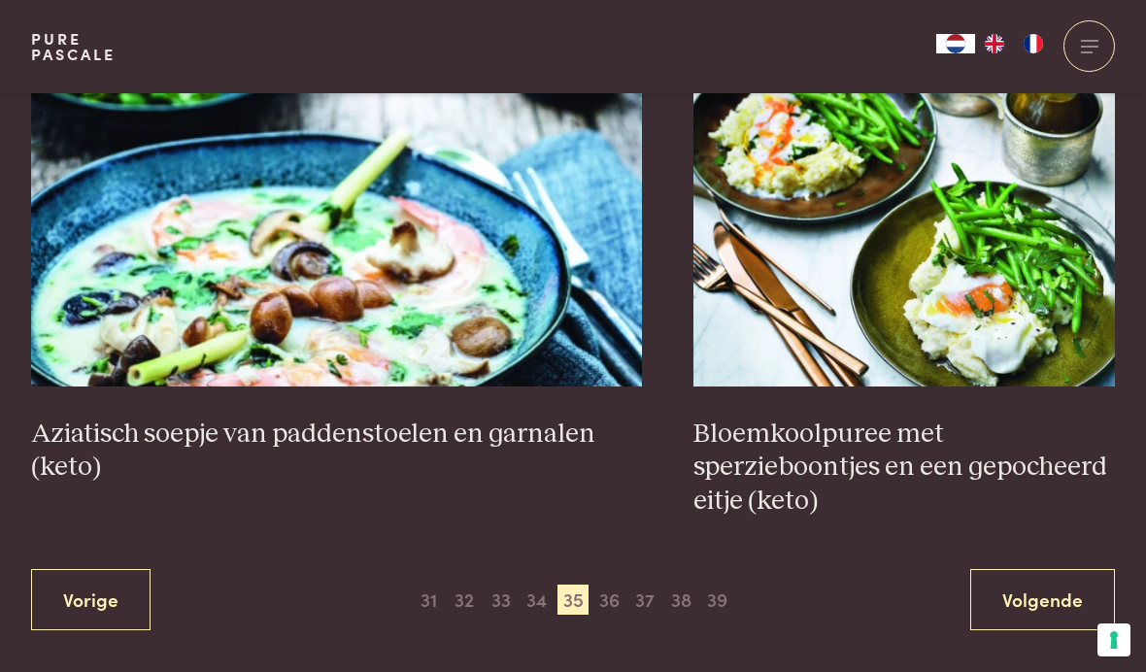
scroll to position [3481, 0]
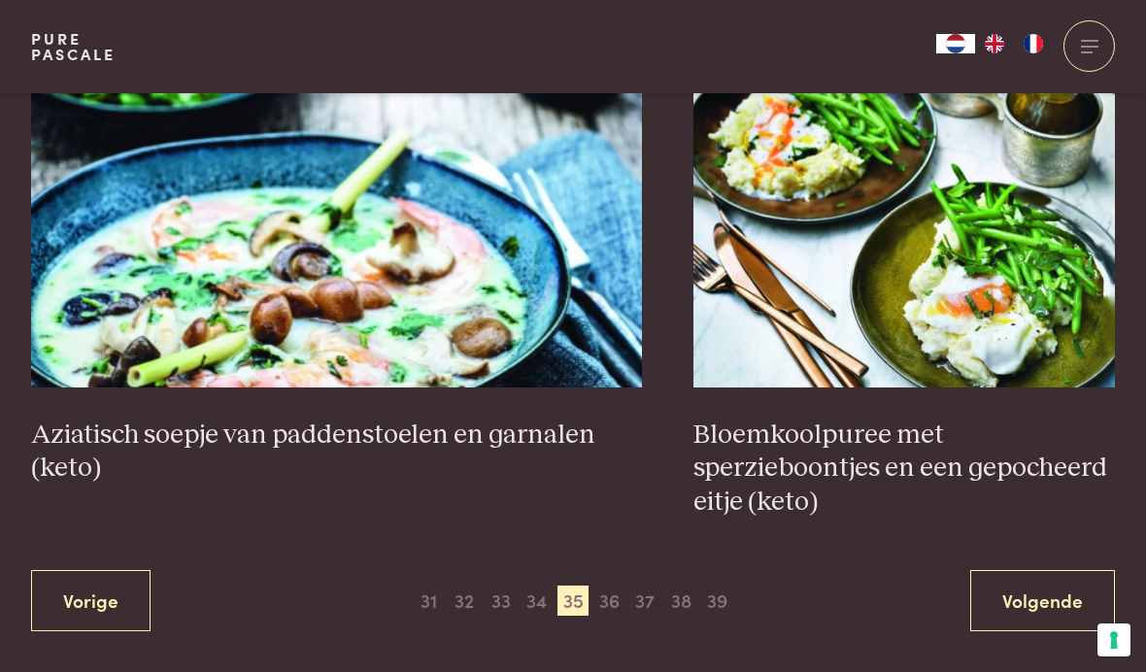
click at [609, 585] on span "36" at bounding box center [608, 600] width 31 height 31
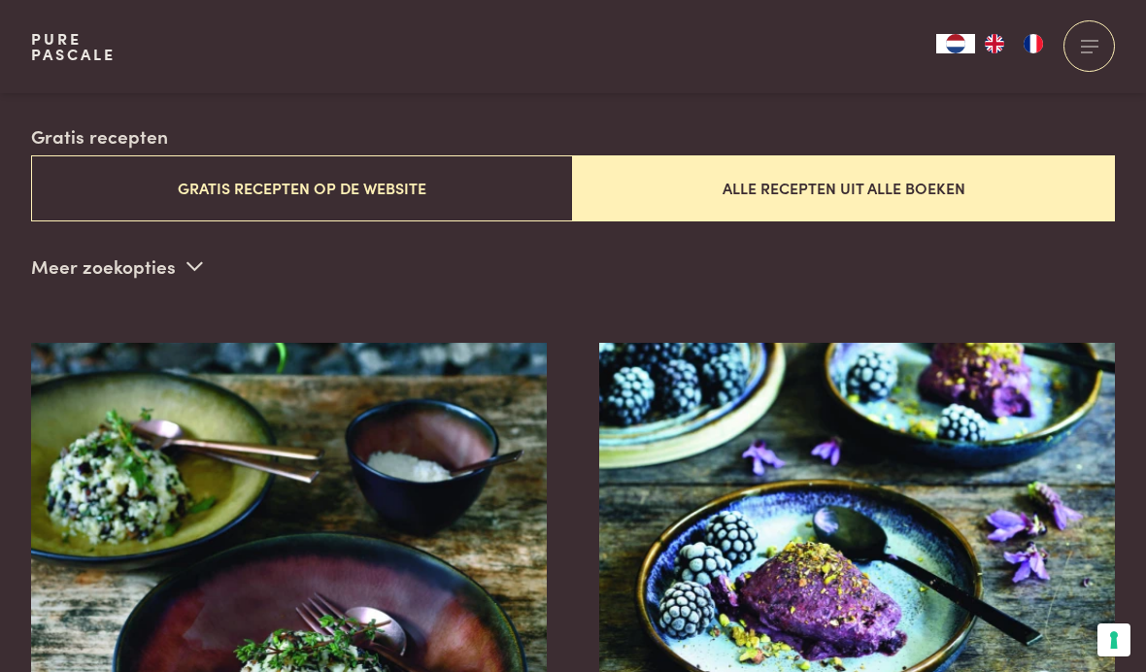
scroll to position [469, 0]
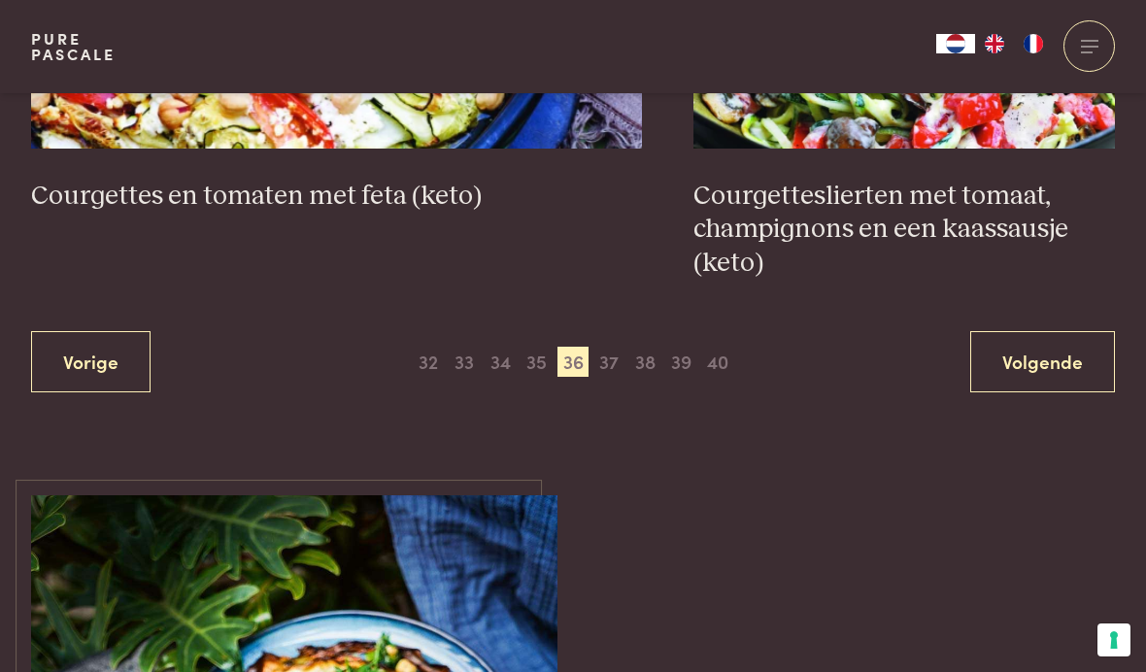
scroll to position [3845, 0]
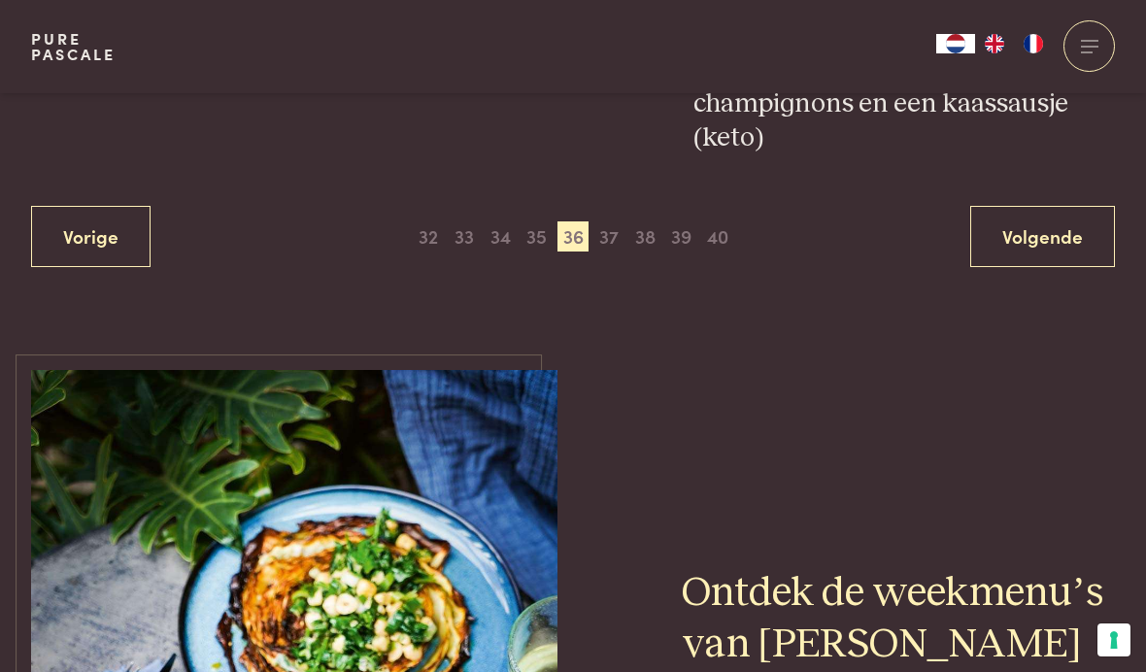
click at [528, 221] on span "35" at bounding box center [536, 236] width 31 height 31
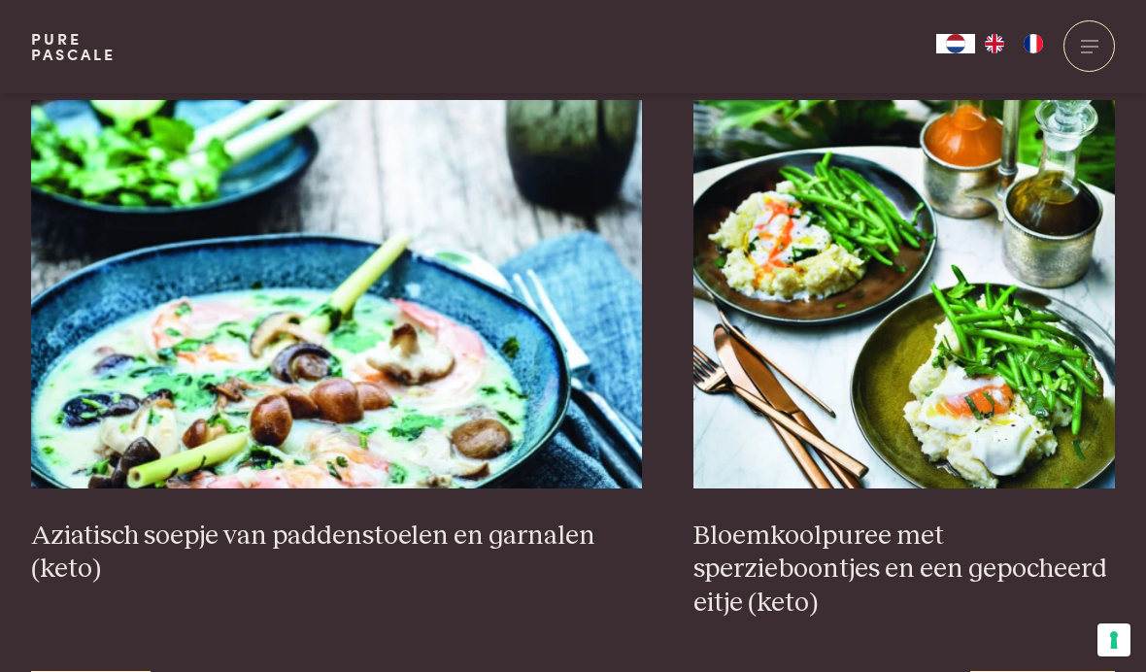
scroll to position [3421, 0]
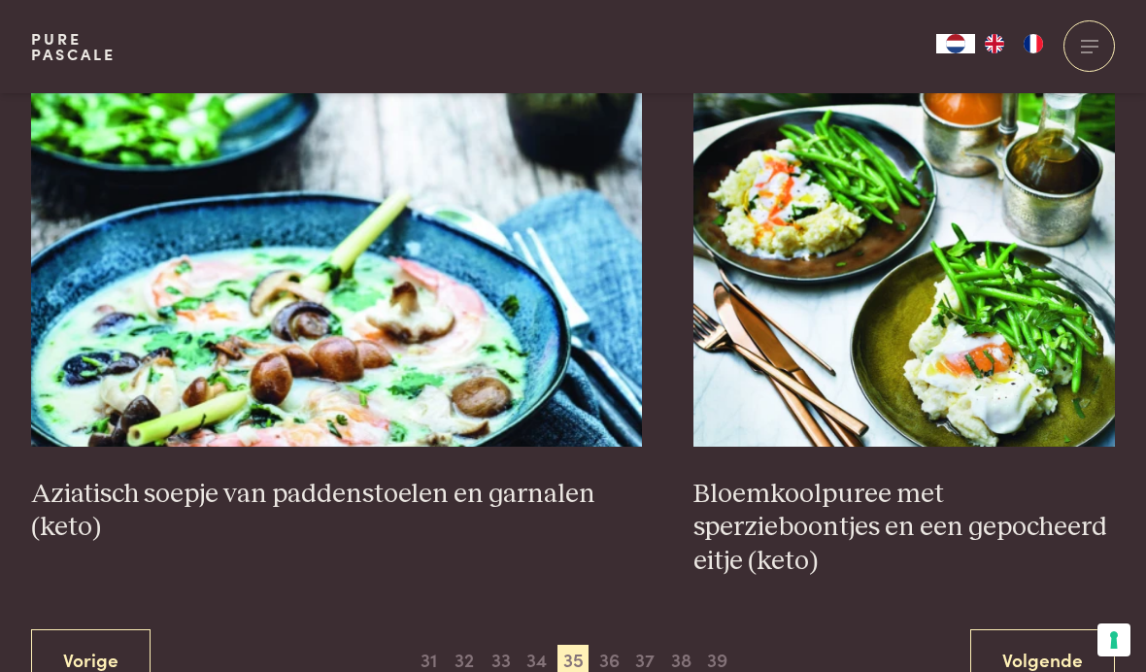
click at [359, 317] on img at bounding box center [336, 252] width 611 height 388
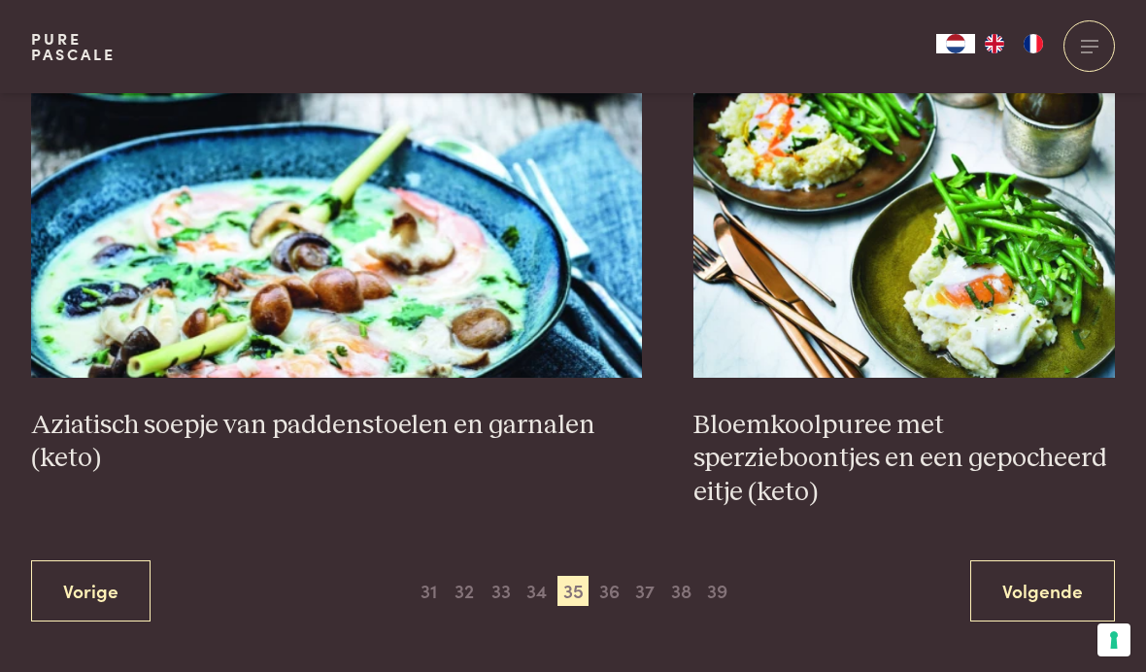
click at [614, 576] on span "36" at bounding box center [608, 591] width 31 height 31
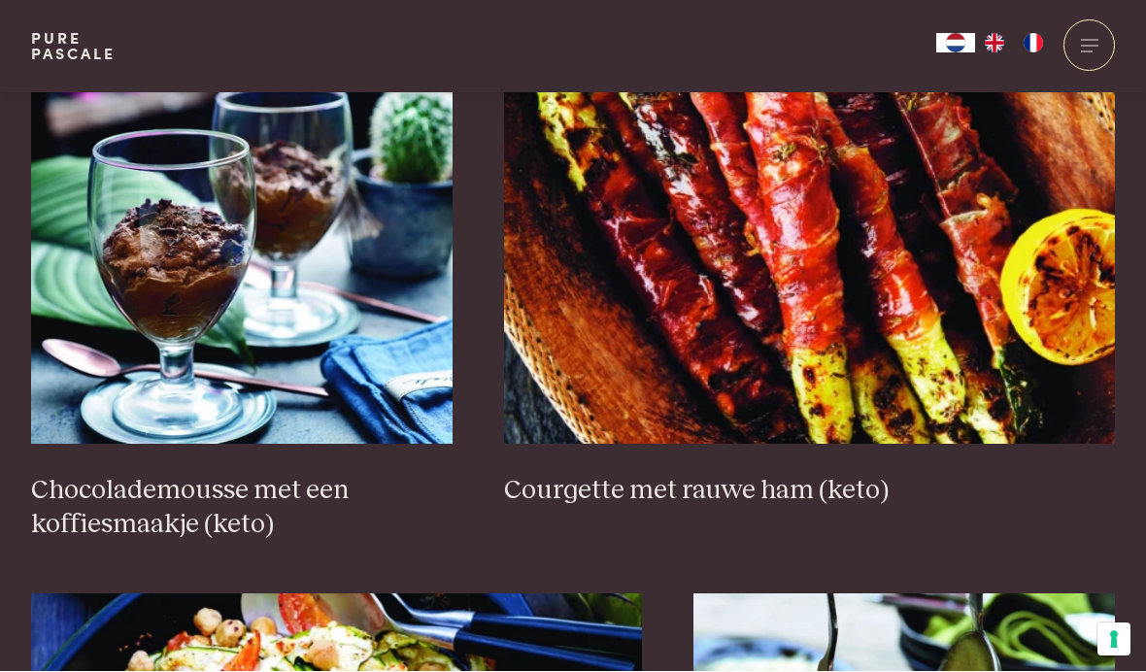
scroll to position [2886, 0]
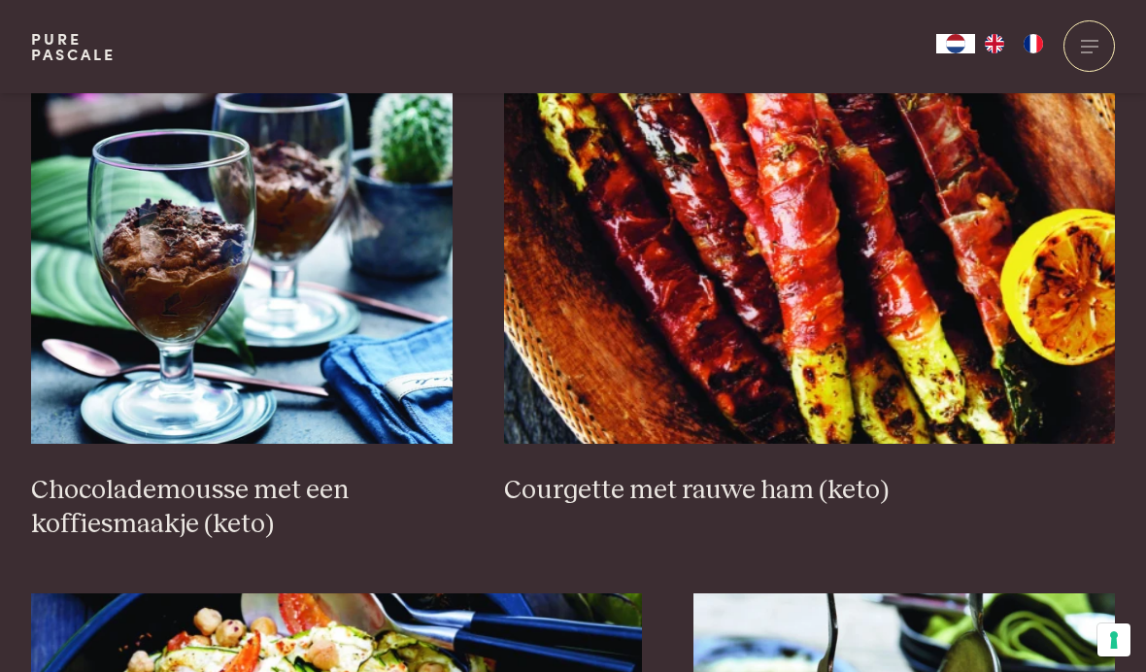
click at [106, 355] on img at bounding box center [241, 249] width 421 height 388
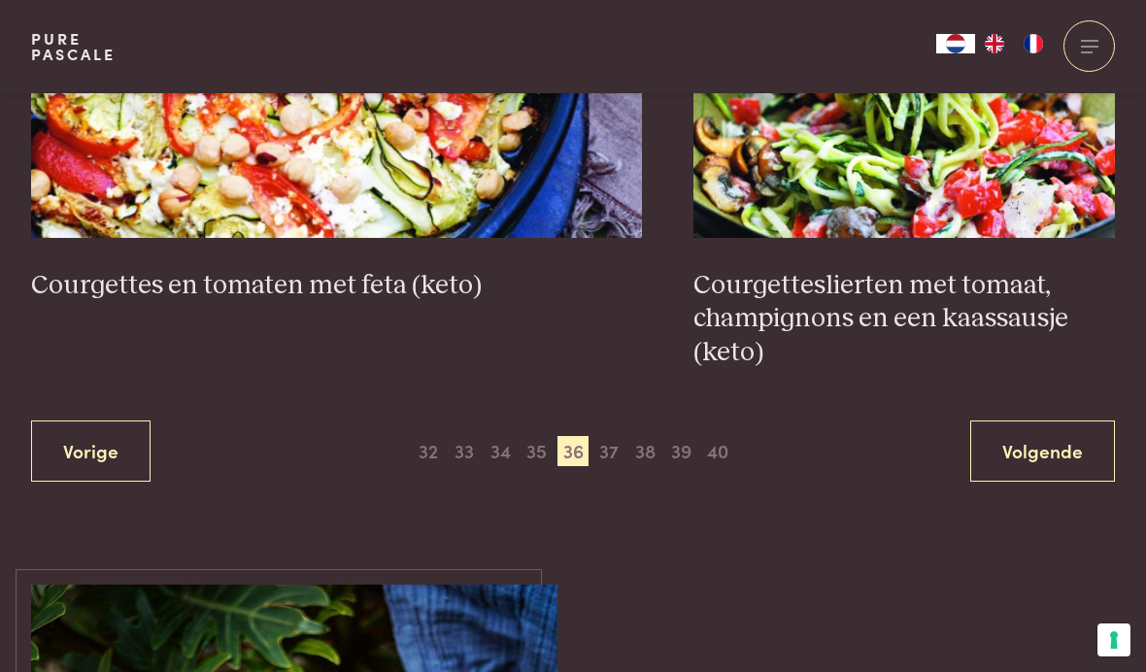
scroll to position [3632, 0]
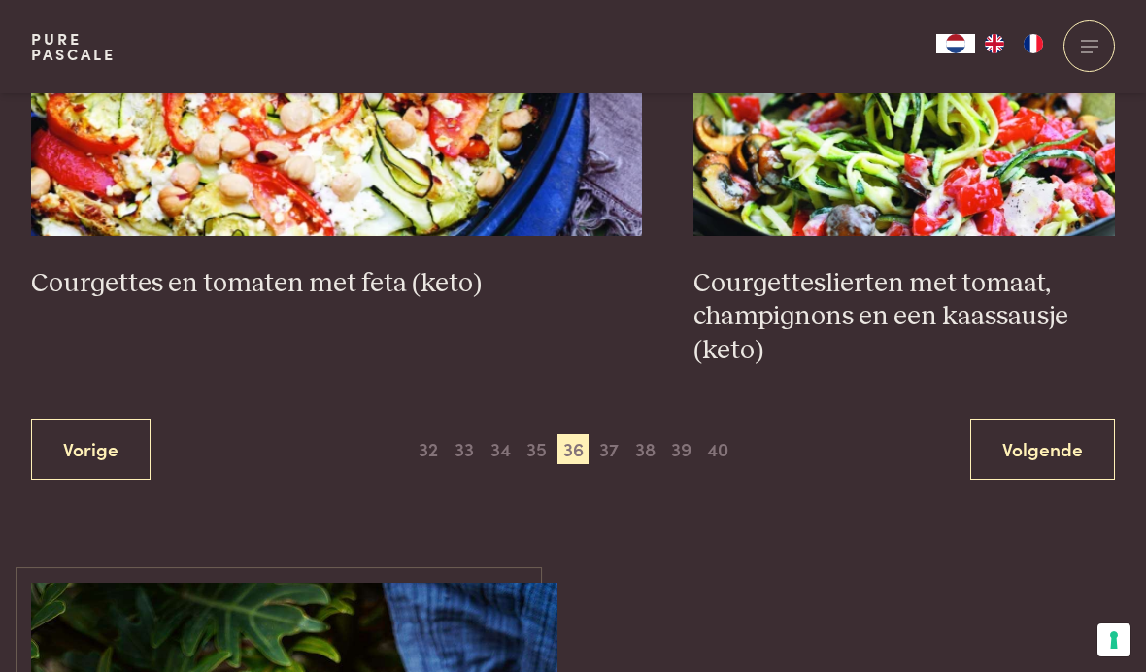
click at [338, 161] on img at bounding box center [336, 42] width 611 height 388
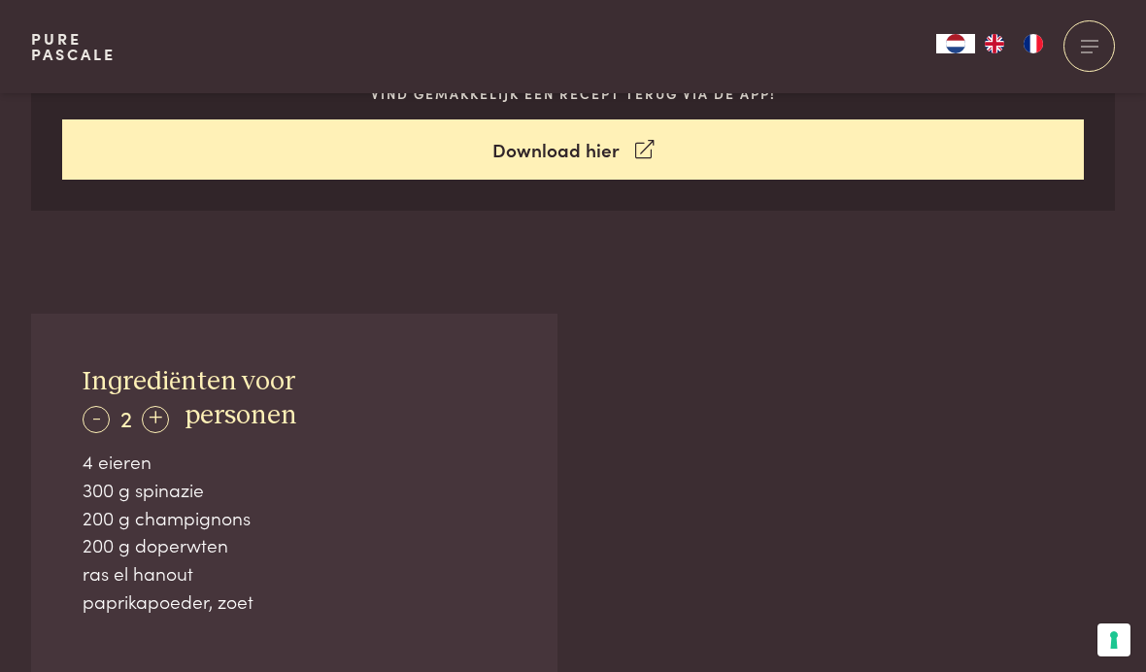
scroll to position [1057, 0]
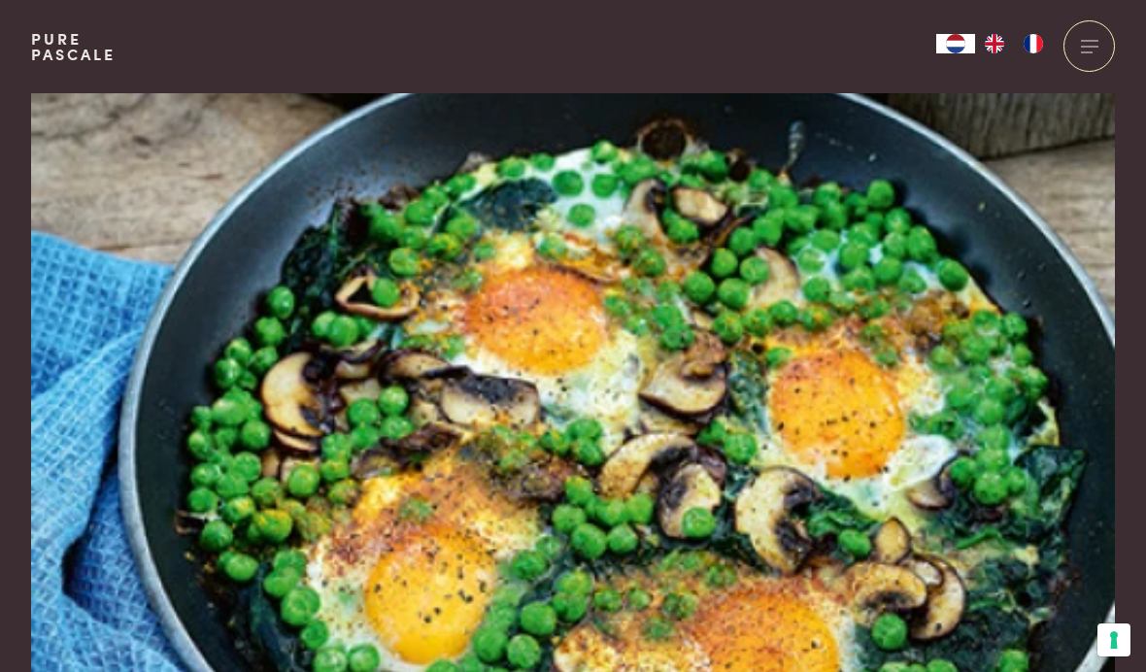
scroll to position [0, 0]
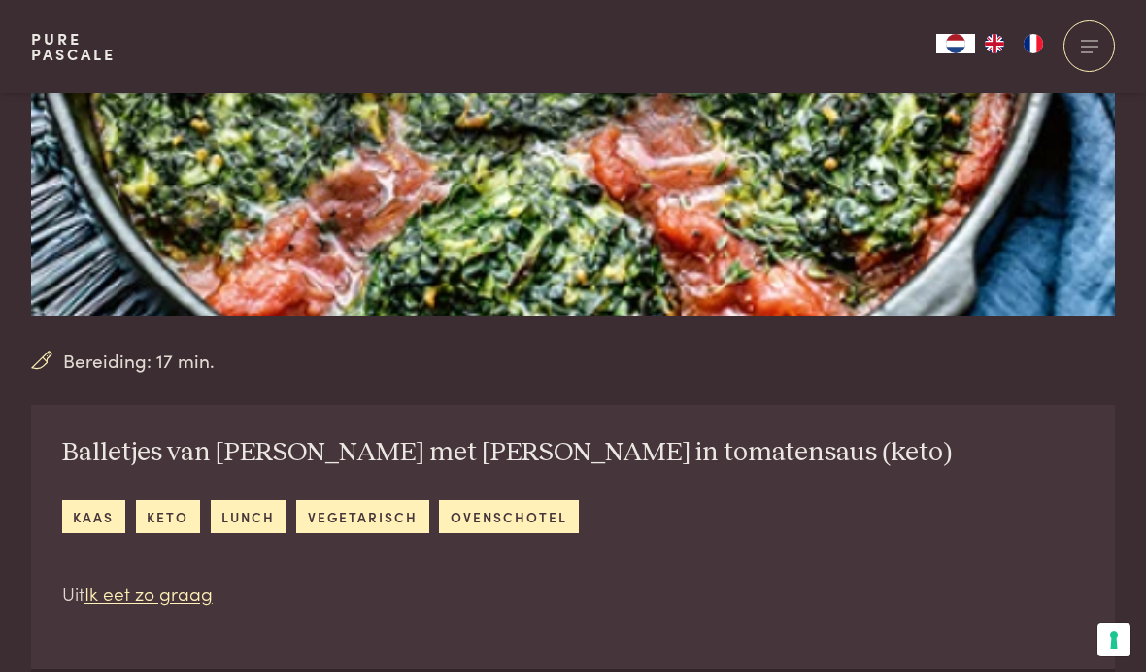
scroll to position [402, 0]
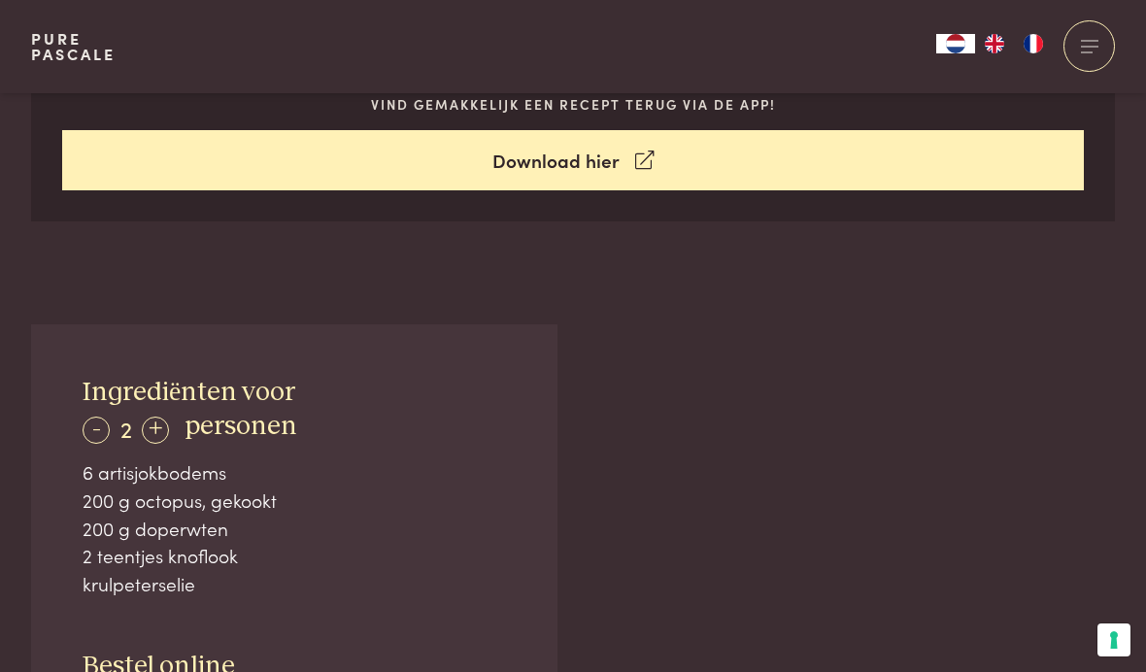
scroll to position [1035, 0]
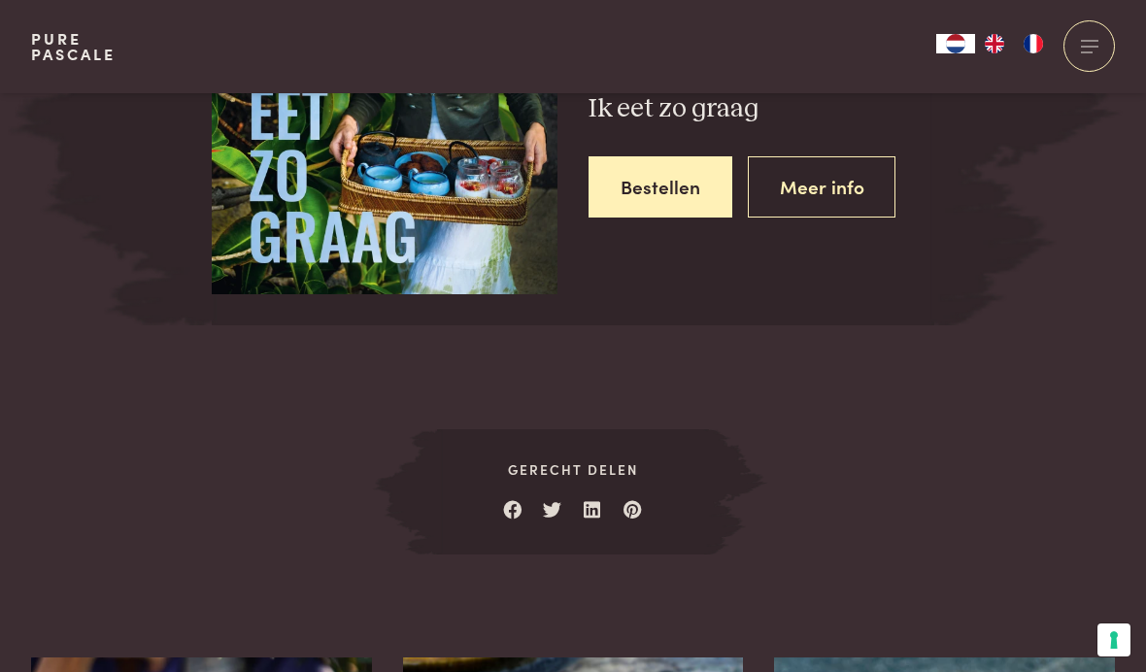
scroll to position [2622, 0]
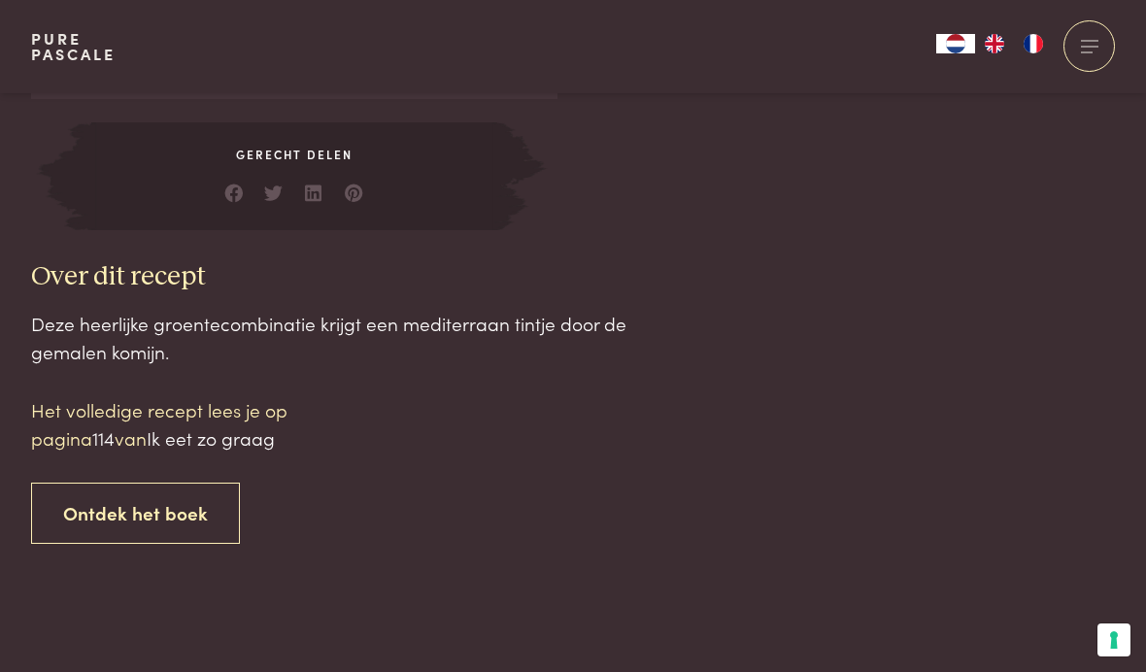
scroll to position [1787, 0]
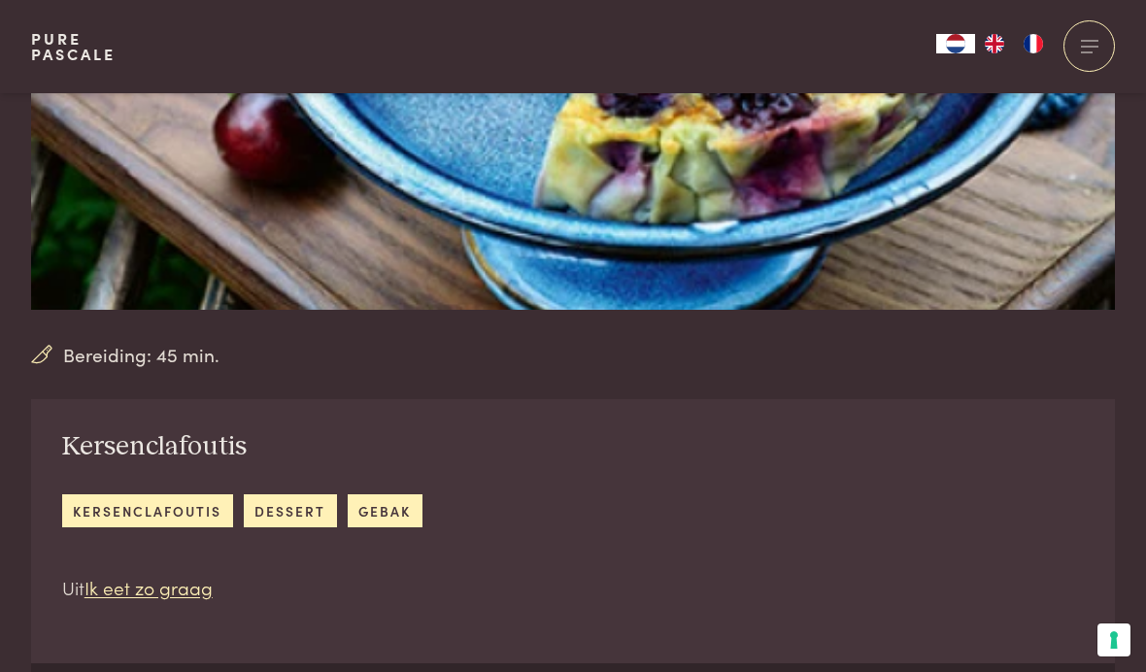
scroll to position [416, 0]
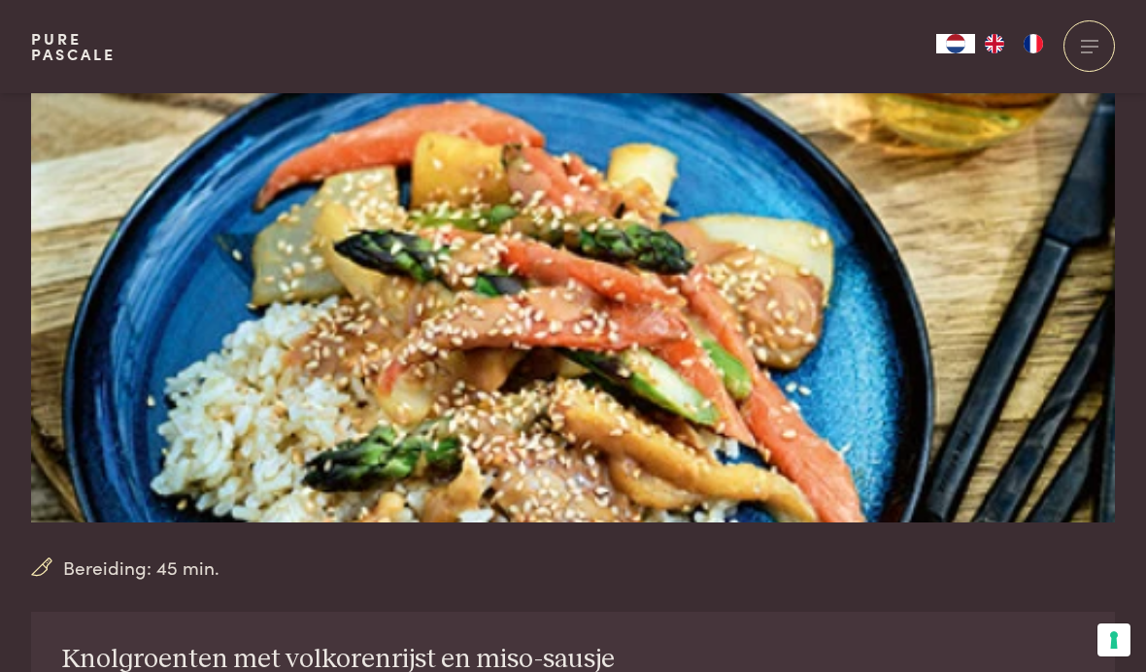
scroll to position [220, 0]
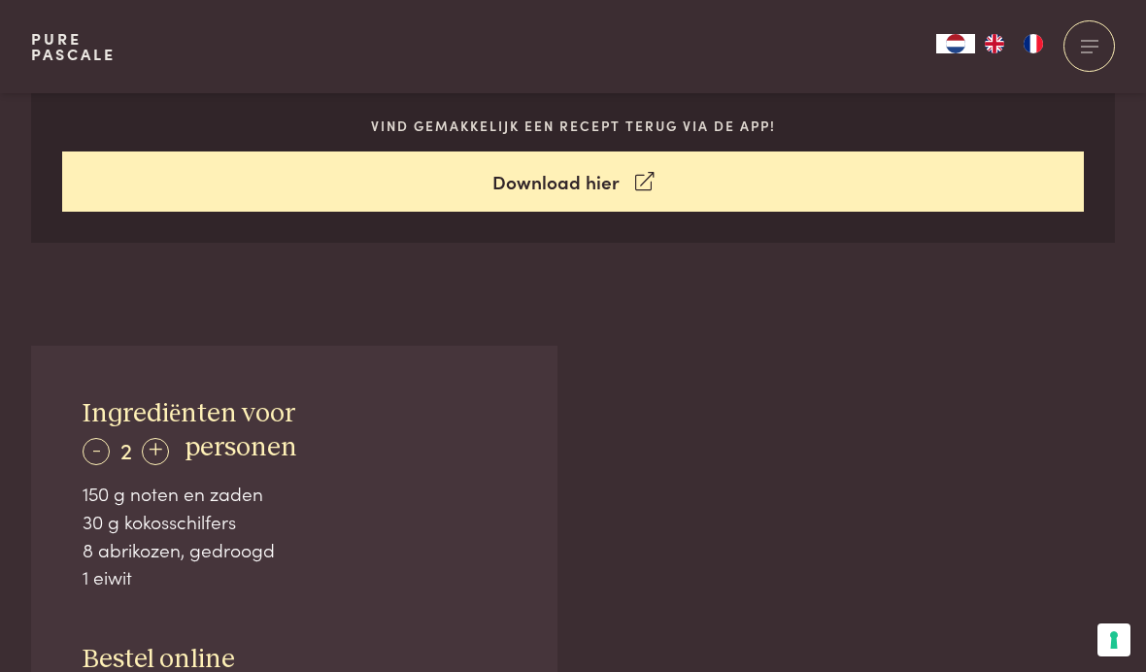
scroll to position [1082, 0]
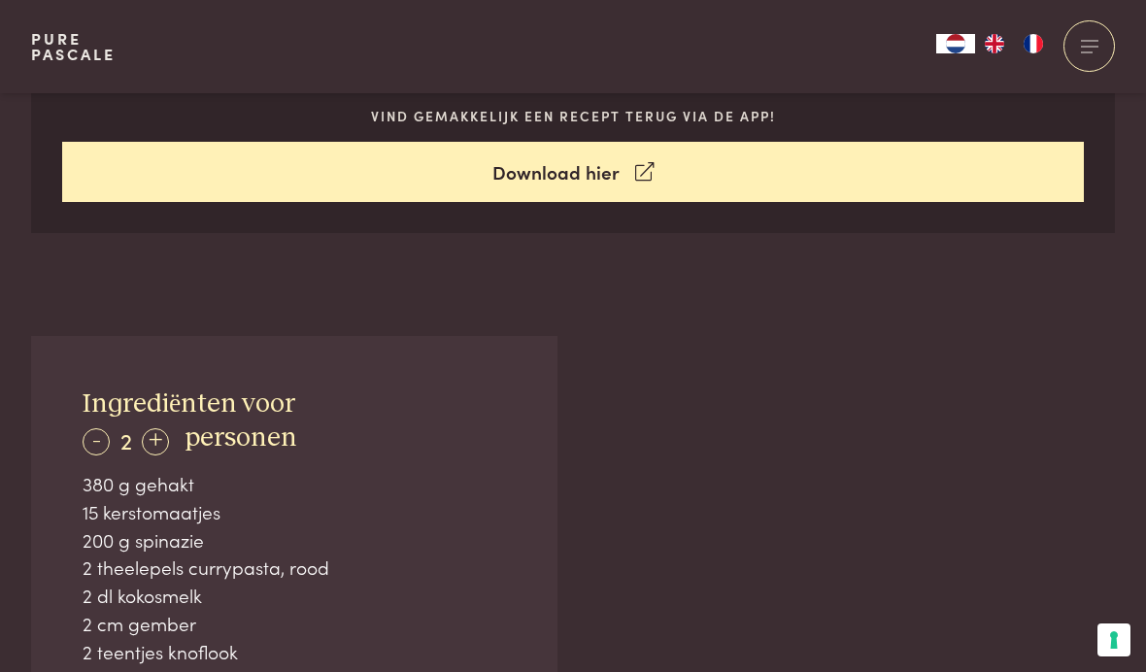
scroll to position [1023, 0]
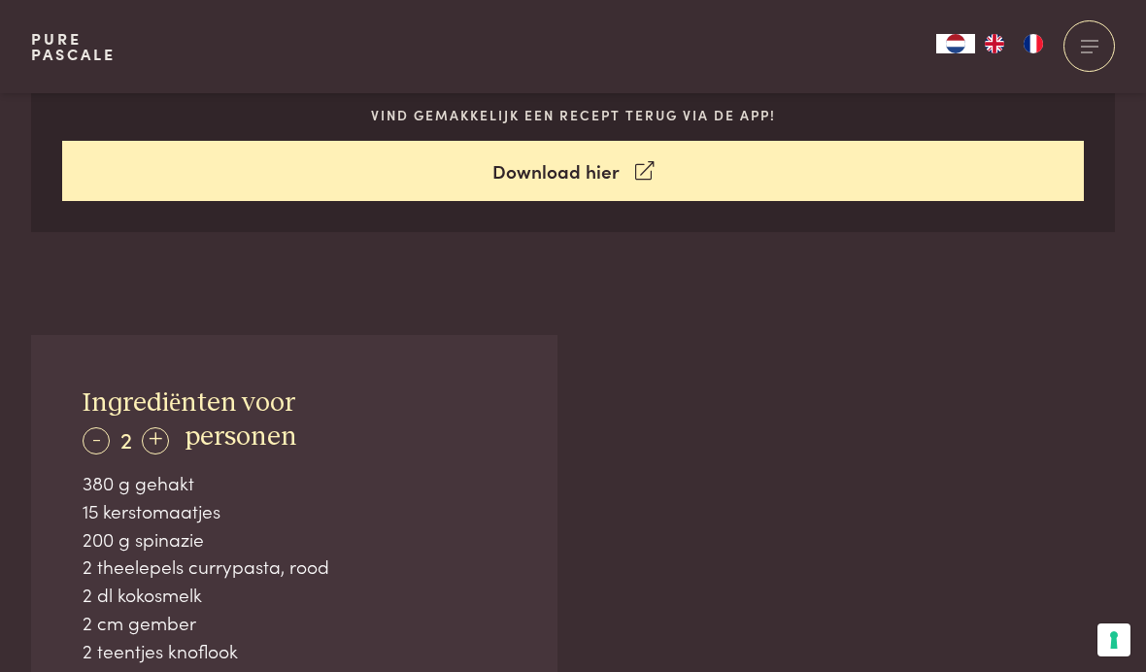
click at [54, 572] on div "Ingrediënten voor - 2 + personen 380 g gehakt 15 kerstomaatjes 200 g spinazie 2…" at bounding box center [294, 630] width 526 height 591
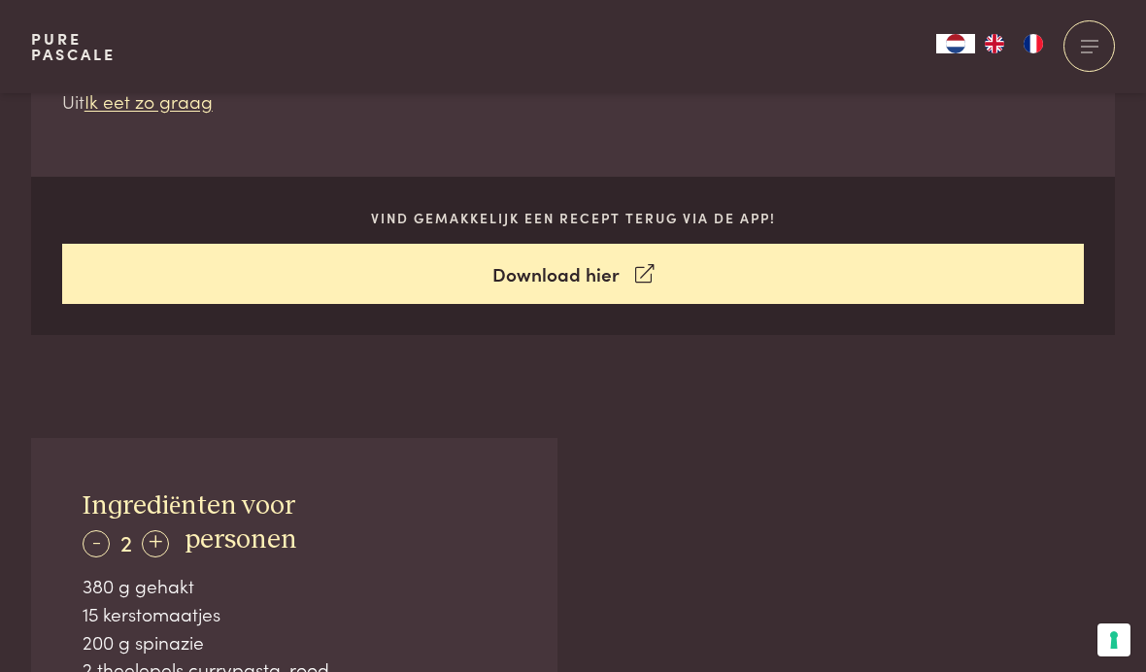
scroll to position [912, 0]
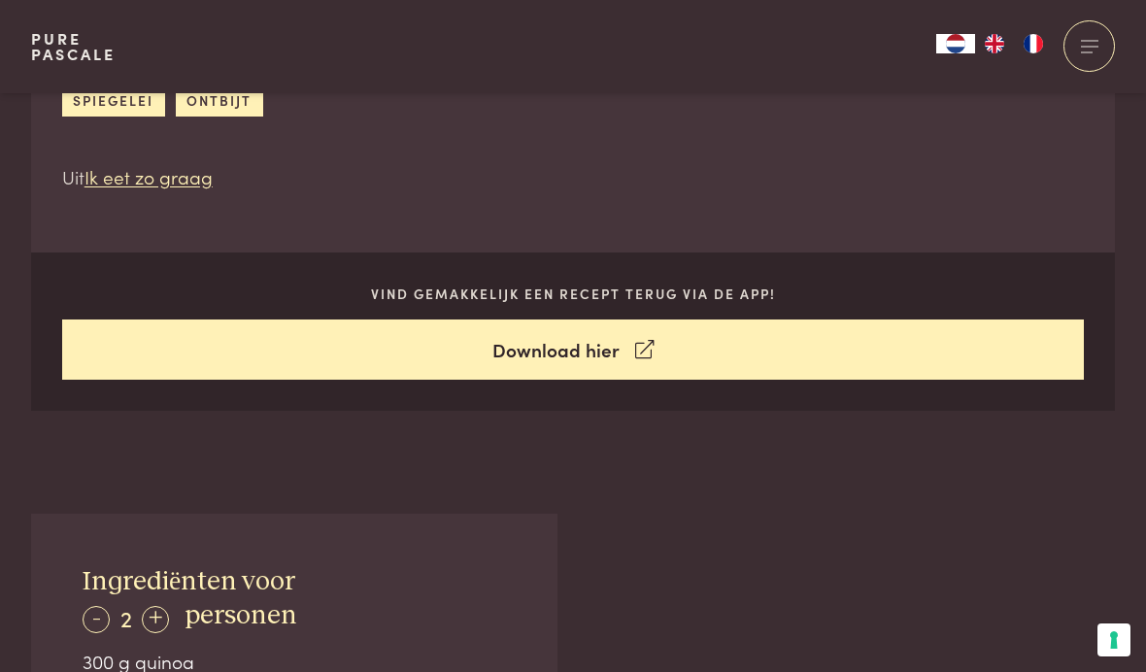
scroll to position [796, 0]
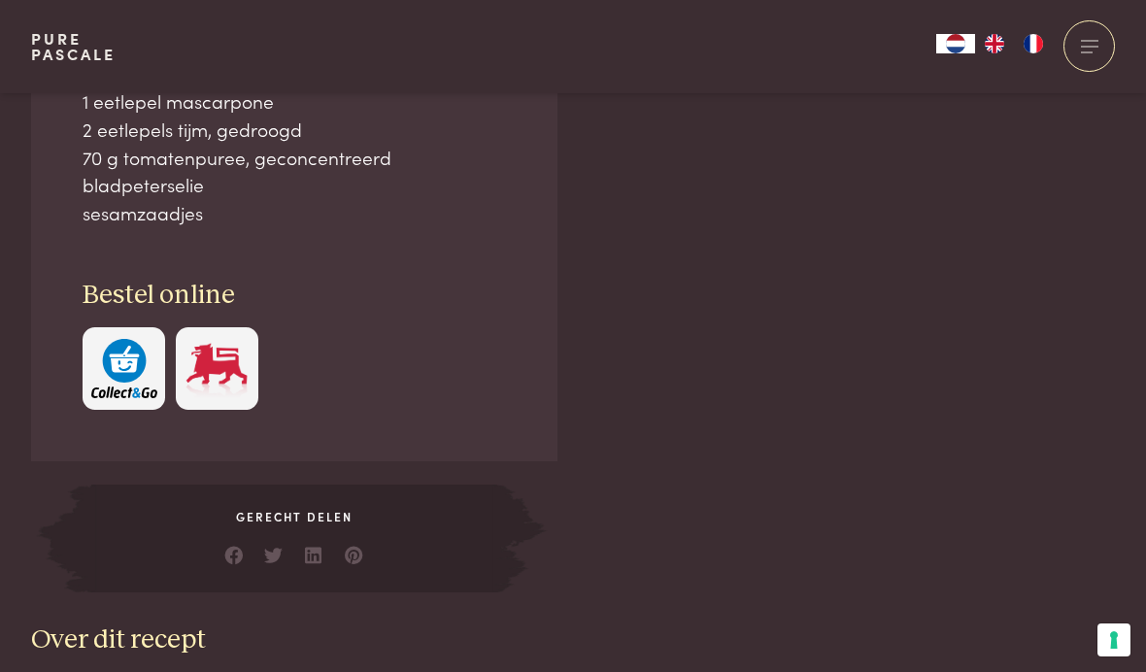
scroll to position [1506, 0]
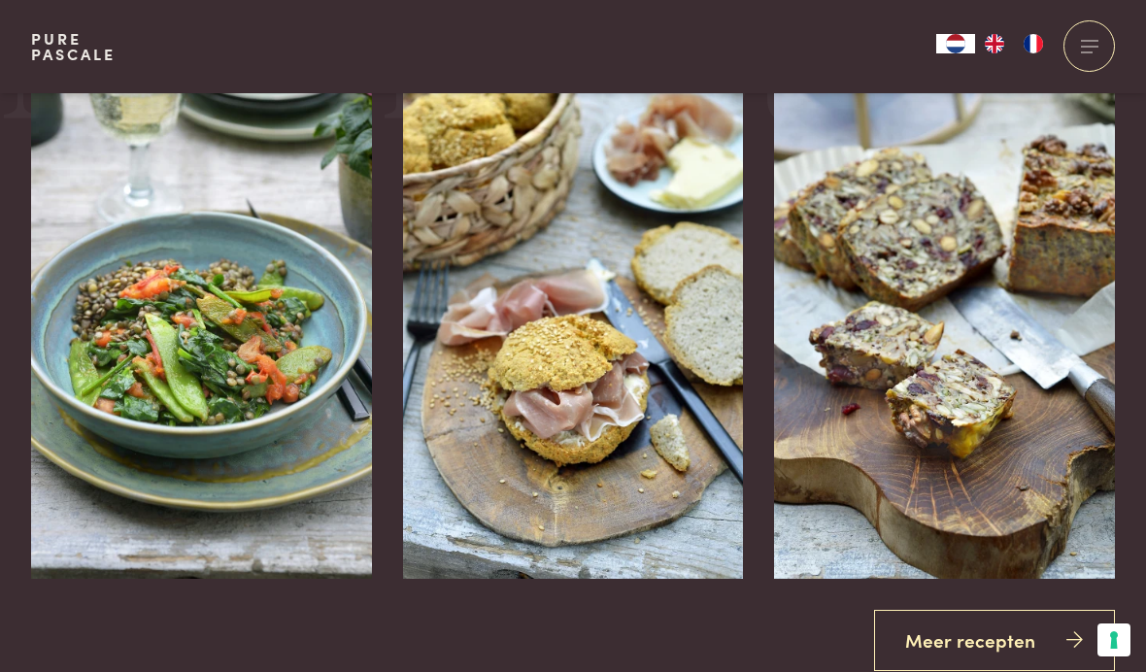
scroll to position [3266, 0]
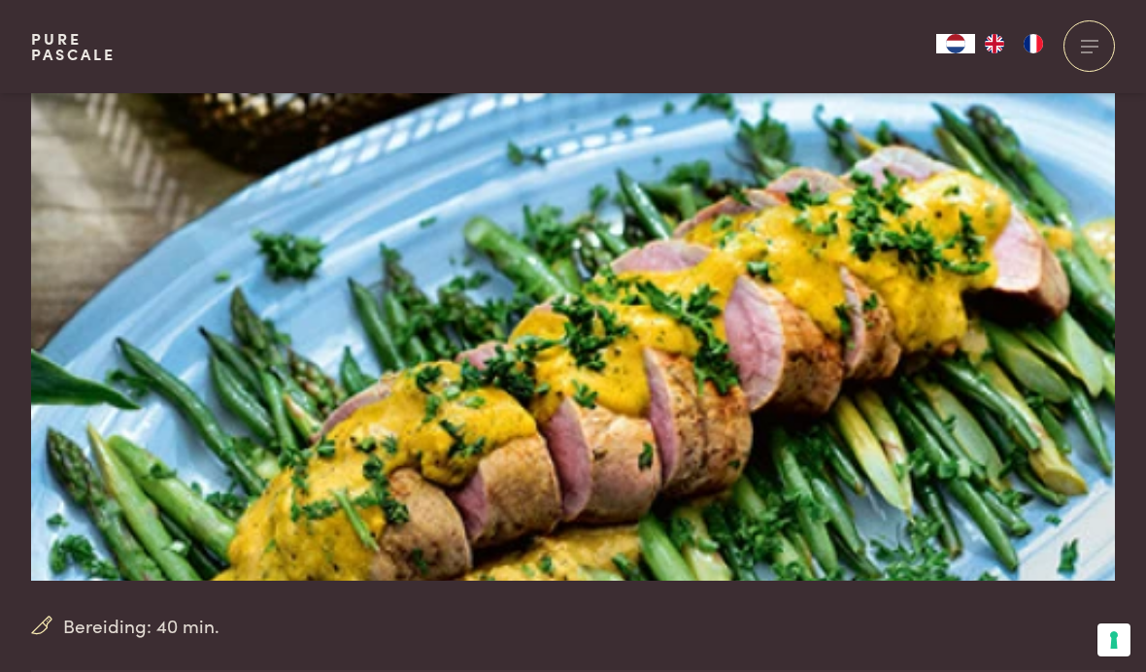
scroll to position [161, 0]
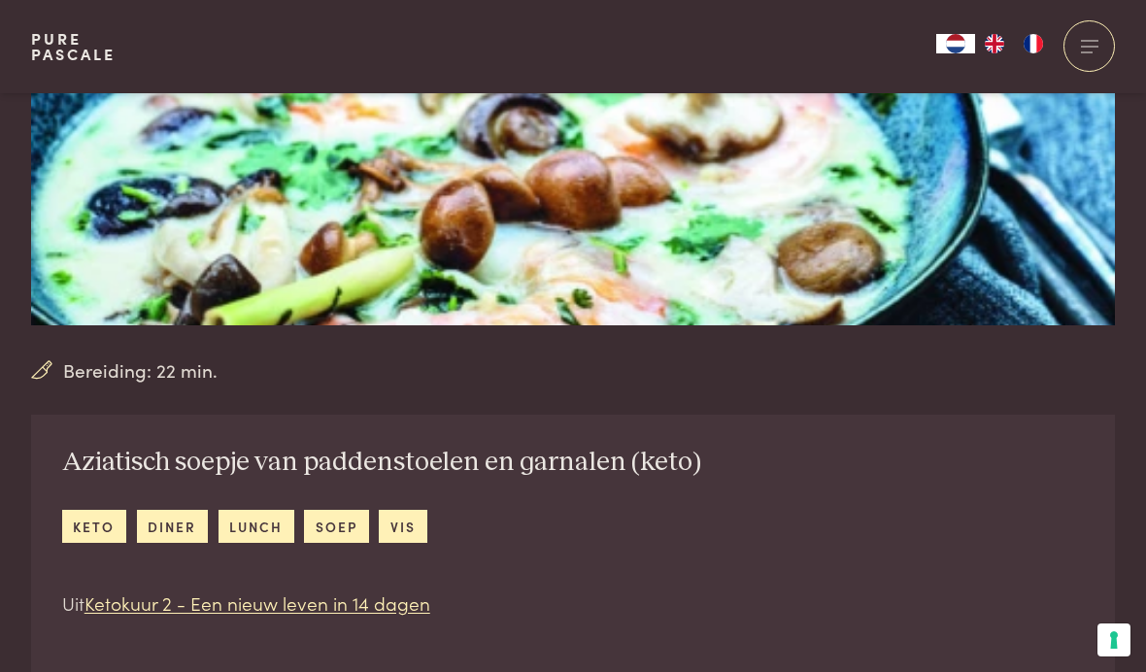
scroll to position [412, 0]
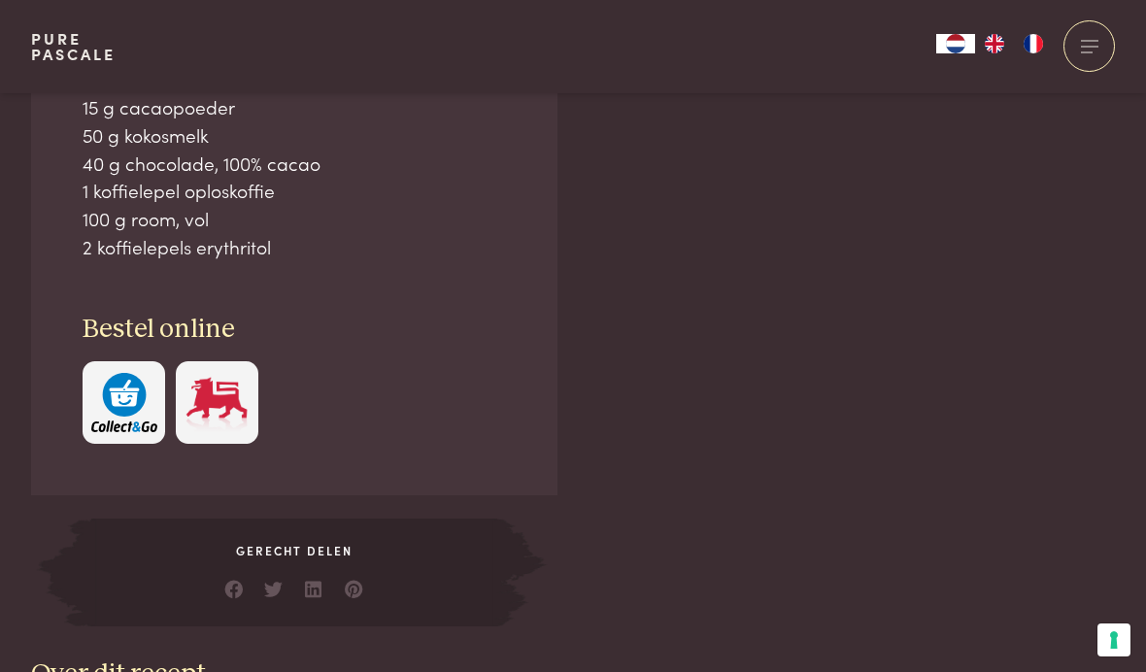
scroll to position [1369, 0]
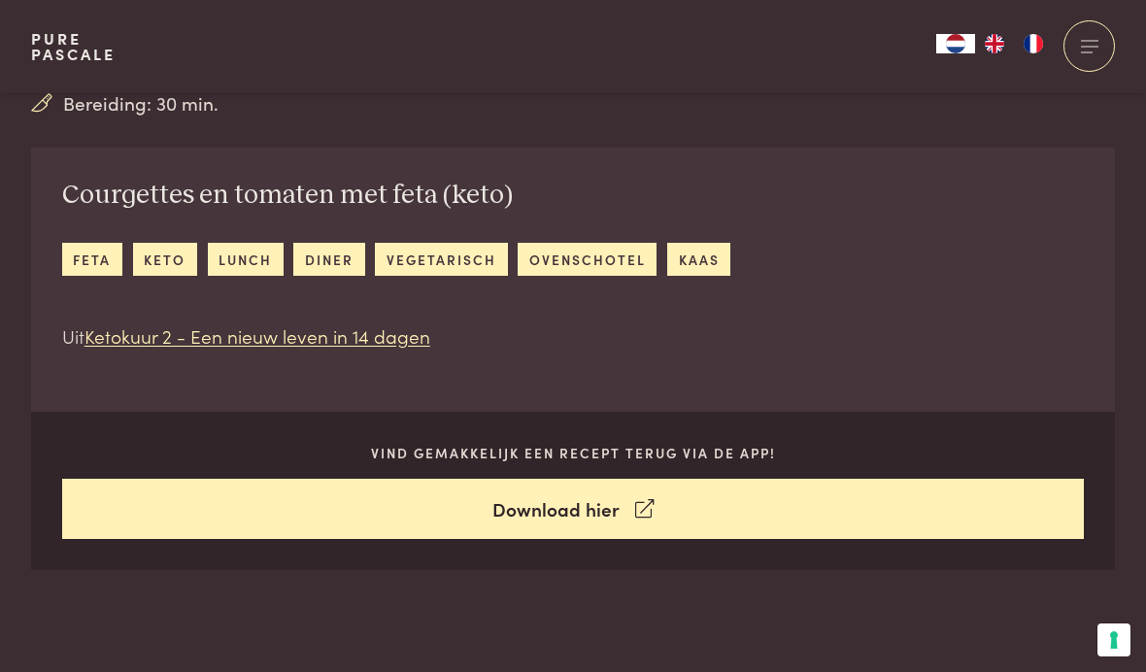
scroll to position [660, 0]
